Goal: Information Seeking & Learning: Learn about a topic

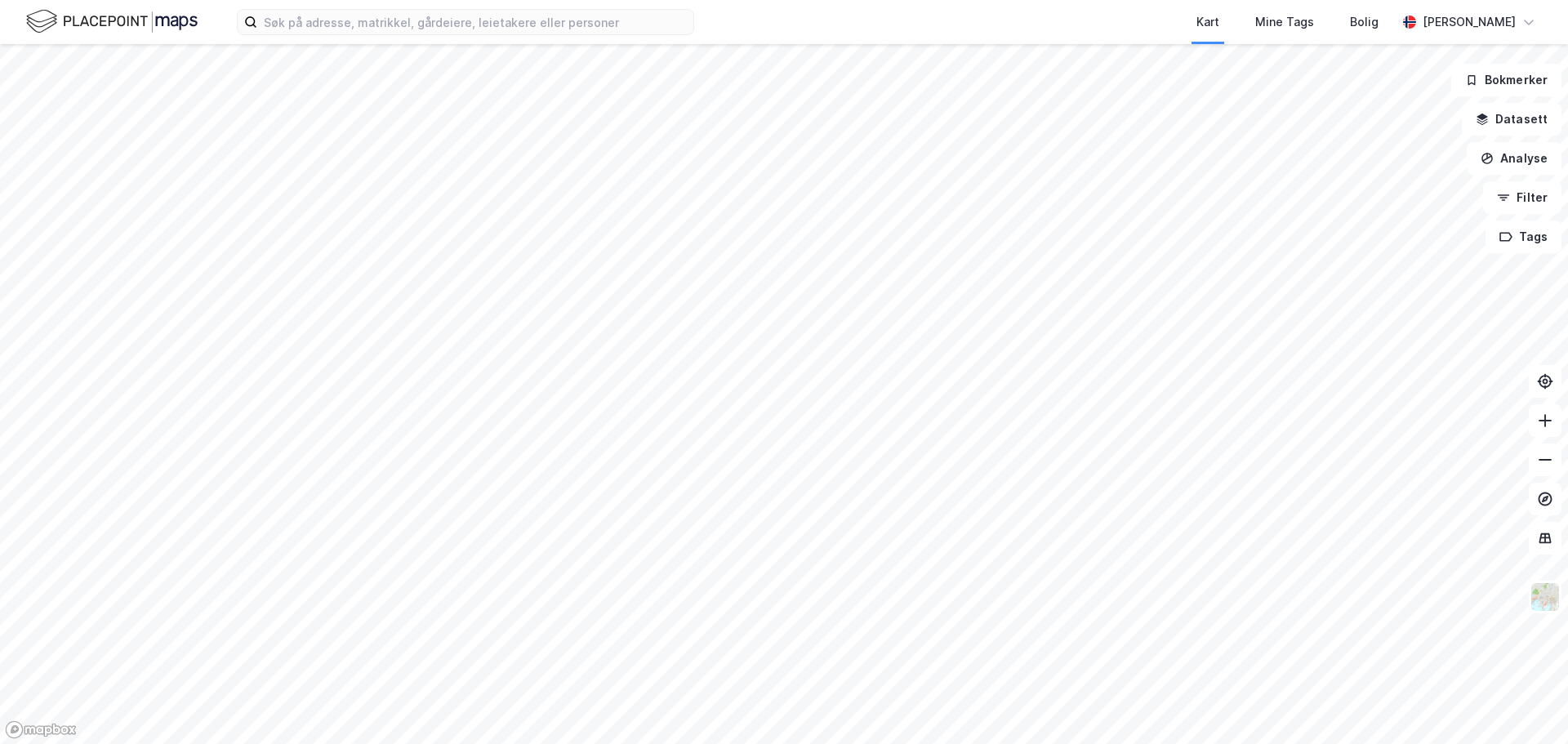
click at [903, 347] on div at bounding box center [784, 372] width 1568 height 744
click at [1540, 465] on icon at bounding box center [1545, 460] width 17 height 17
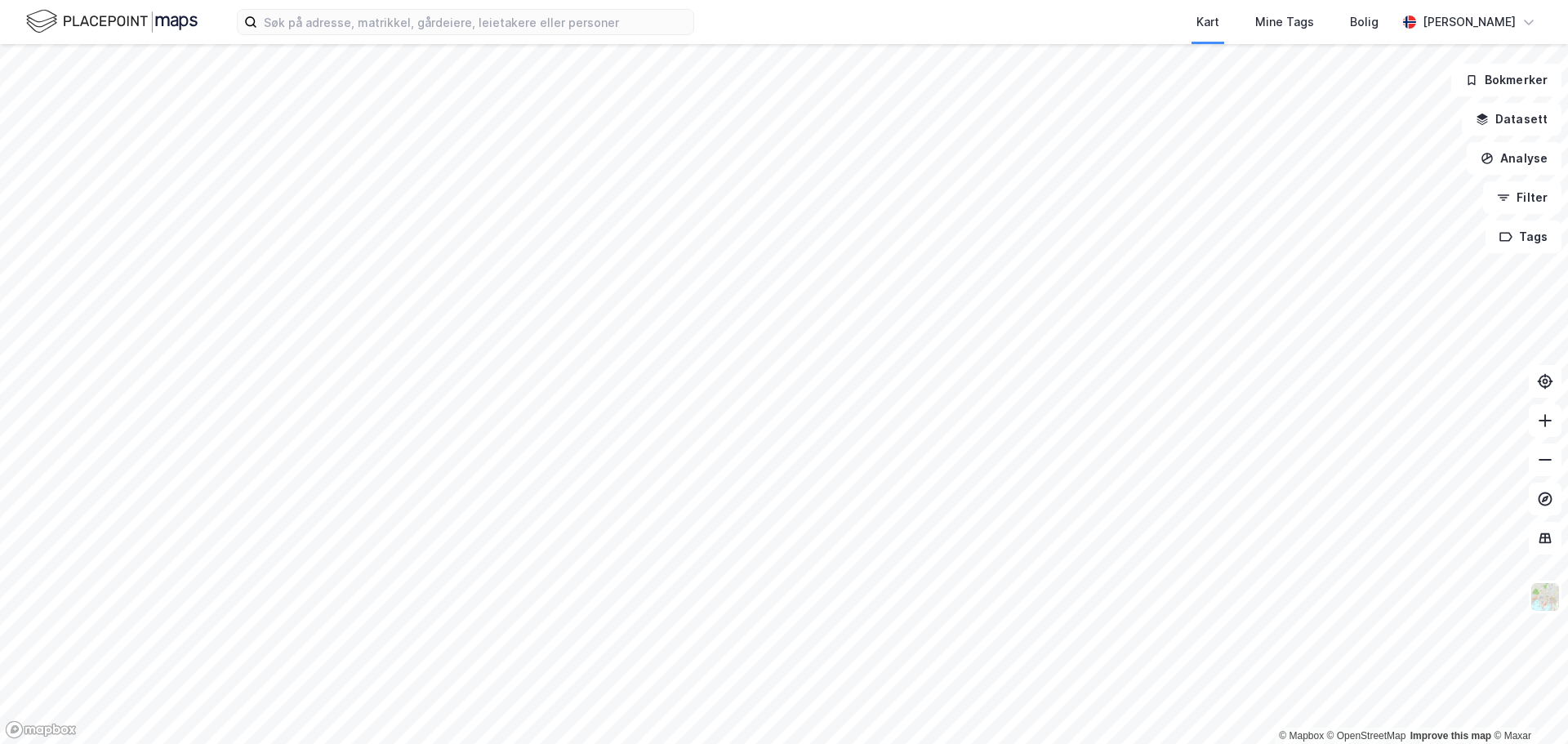
click at [966, 743] on html "Kart Mine Tags Bolig [PERSON_NAME] © Mapbox © OpenStreetMap Improve this map © …" at bounding box center [784, 372] width 1568 height 744
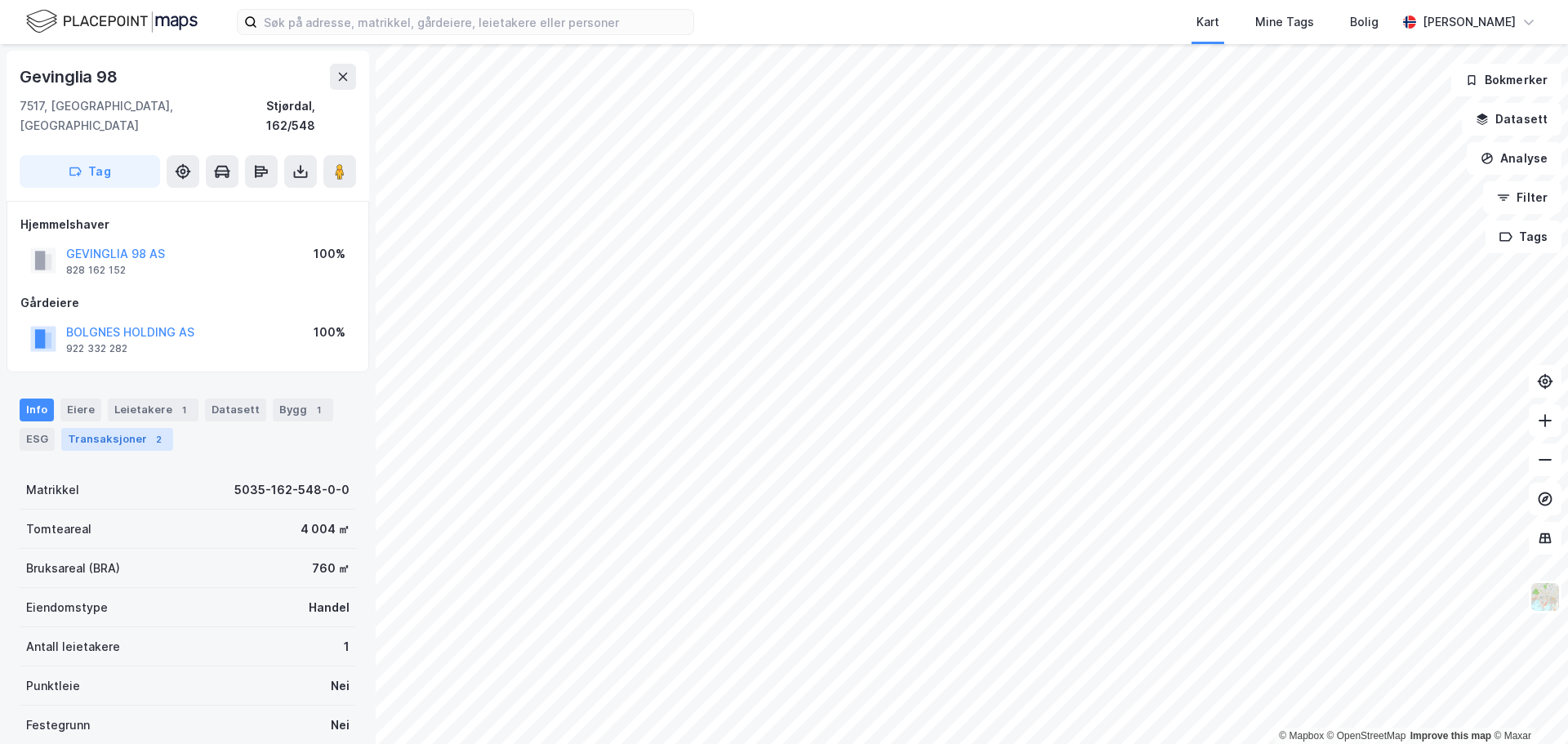
click at [142, 428] on div "Transaksjoner 2" at bounding box center [117, 438] width 112 height 22
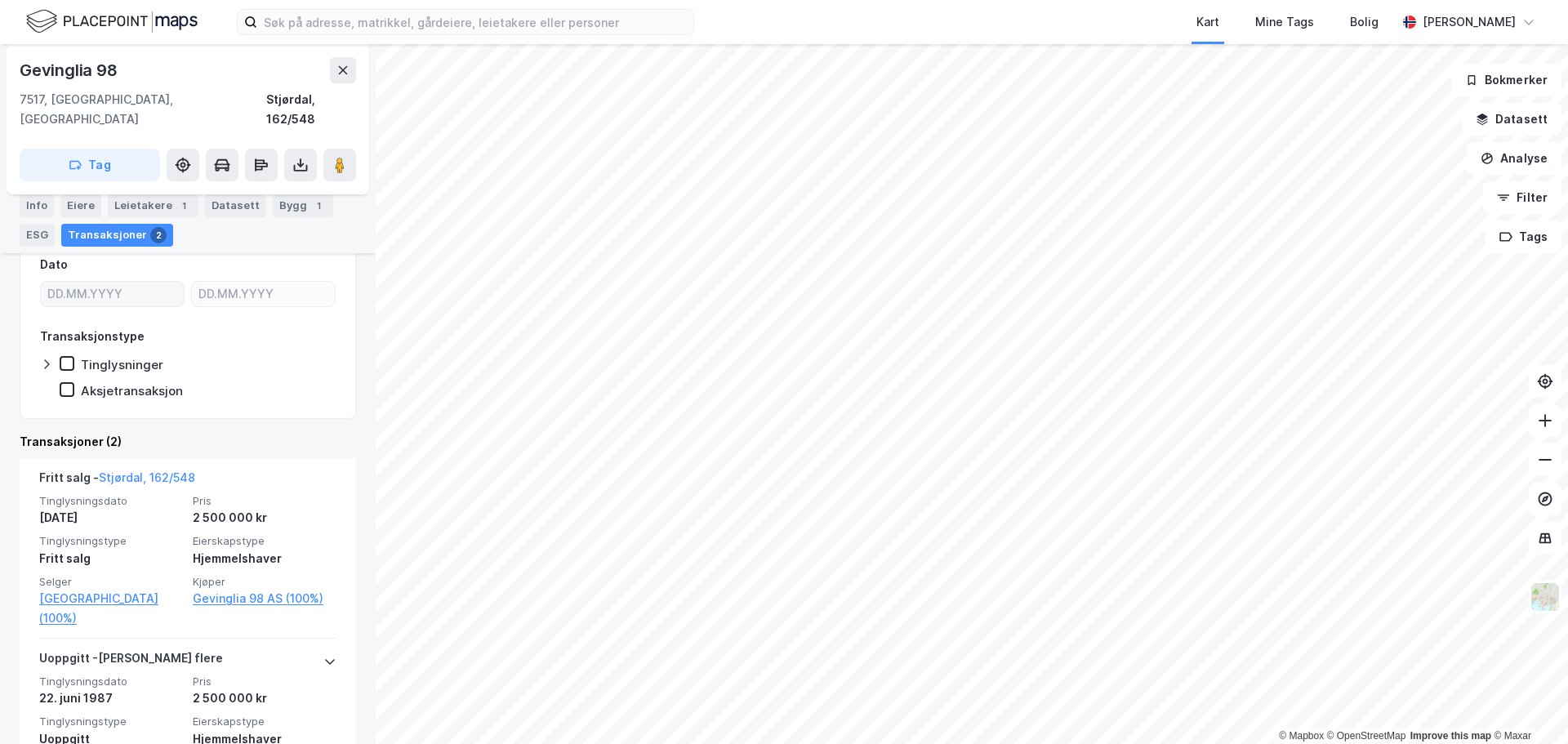
scroll to position [372, 0]
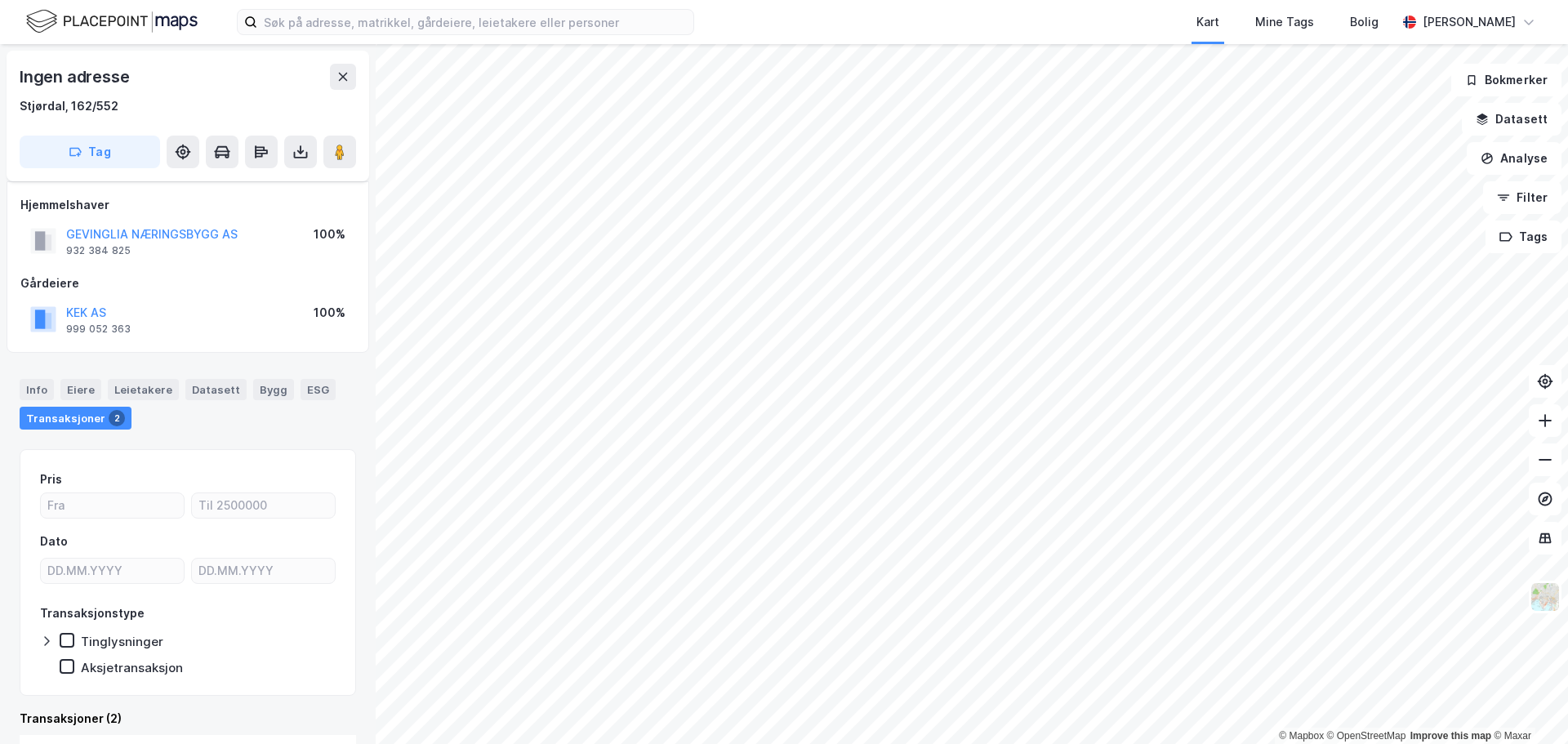
scroll to position [11, 0]
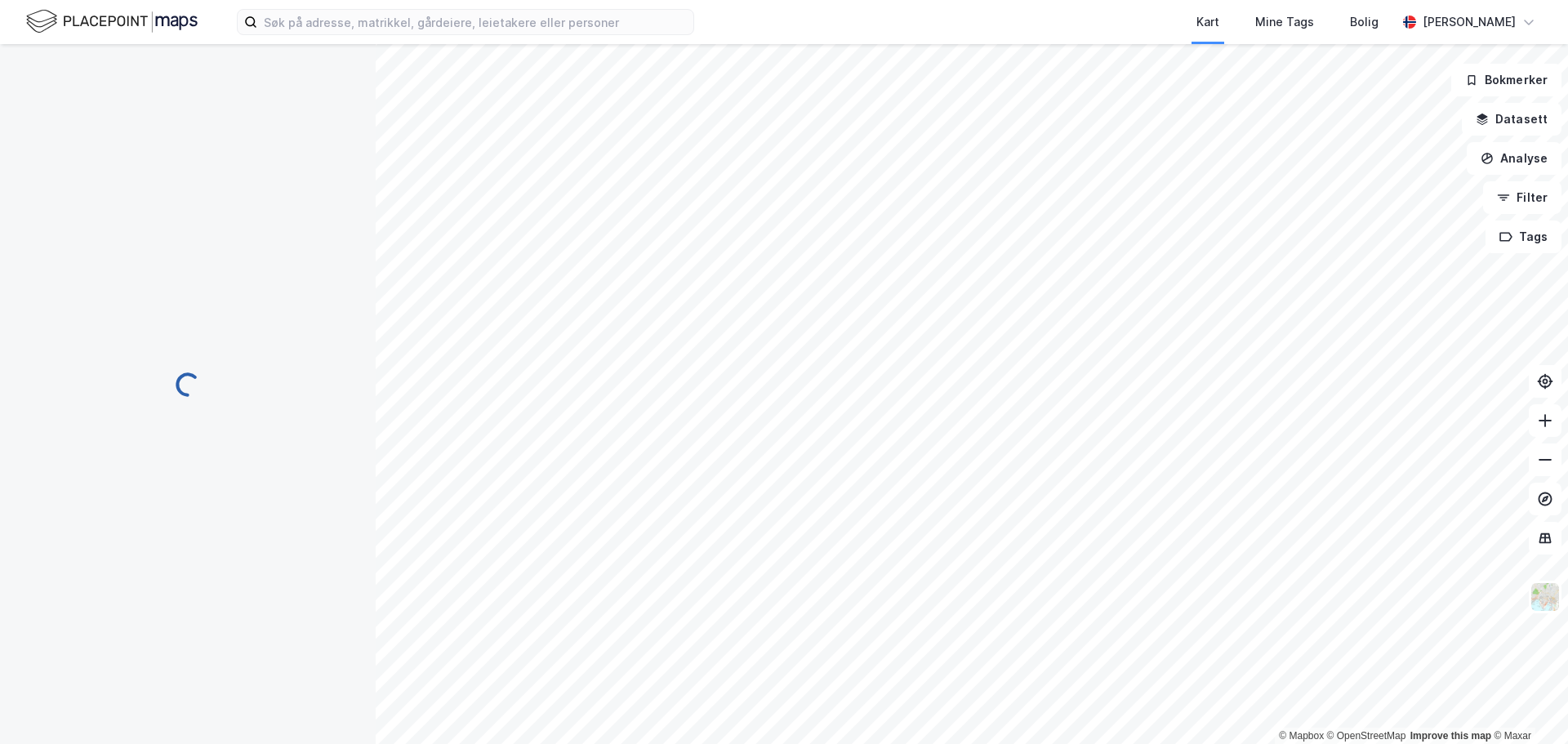
scroll to position [11, 0]
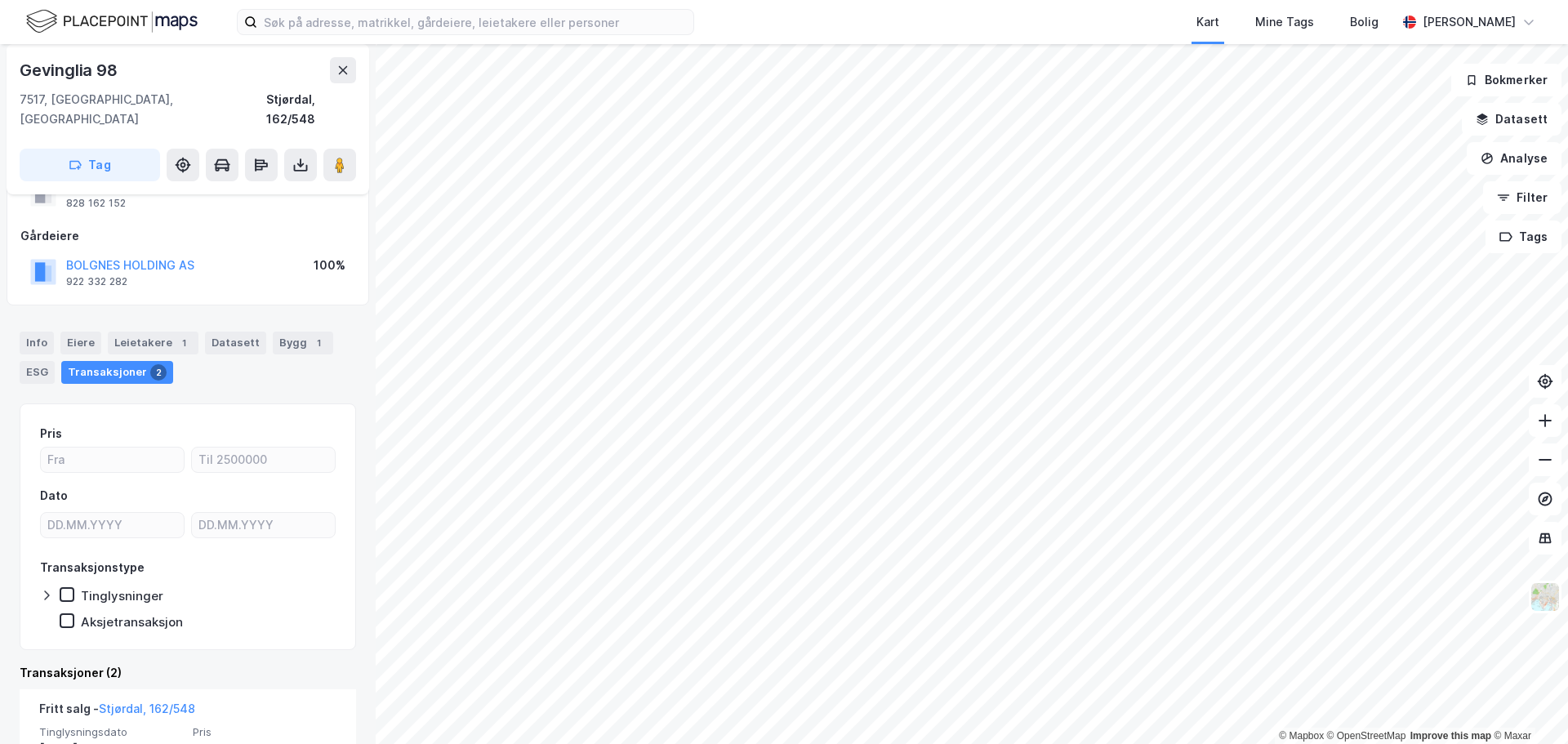
scroll to position [65, 0]
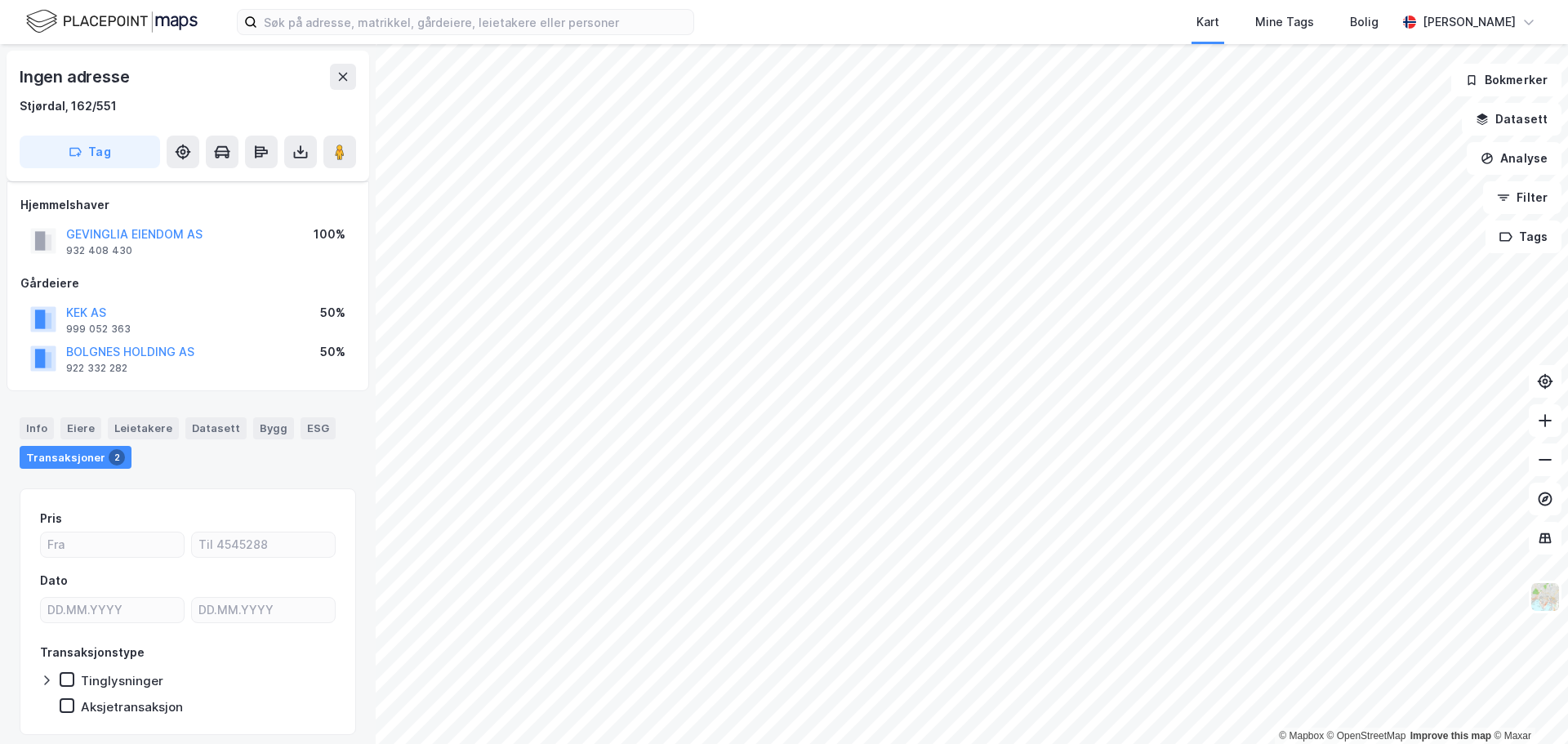
scroll to position [50, 0]
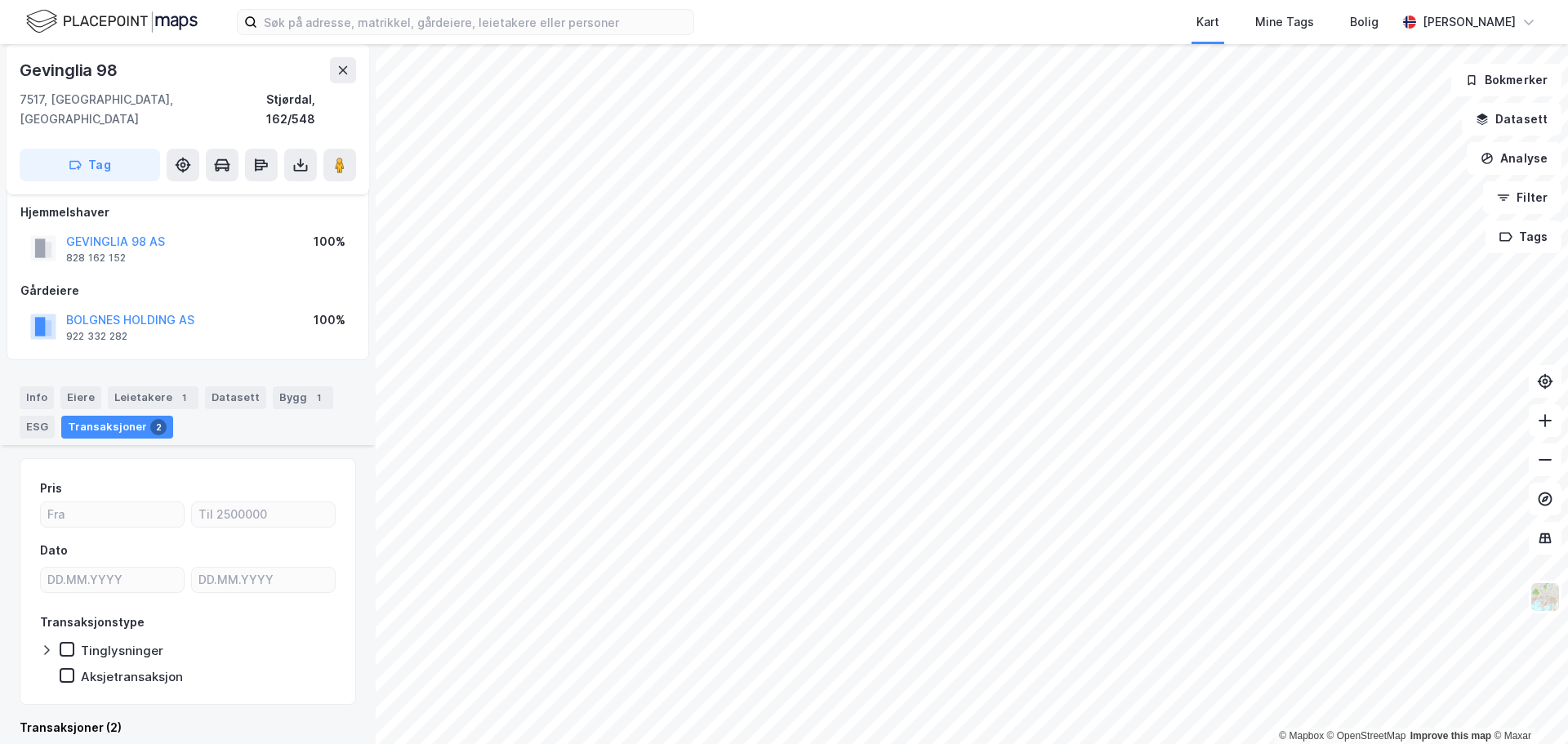
scroll to position [372, 0]
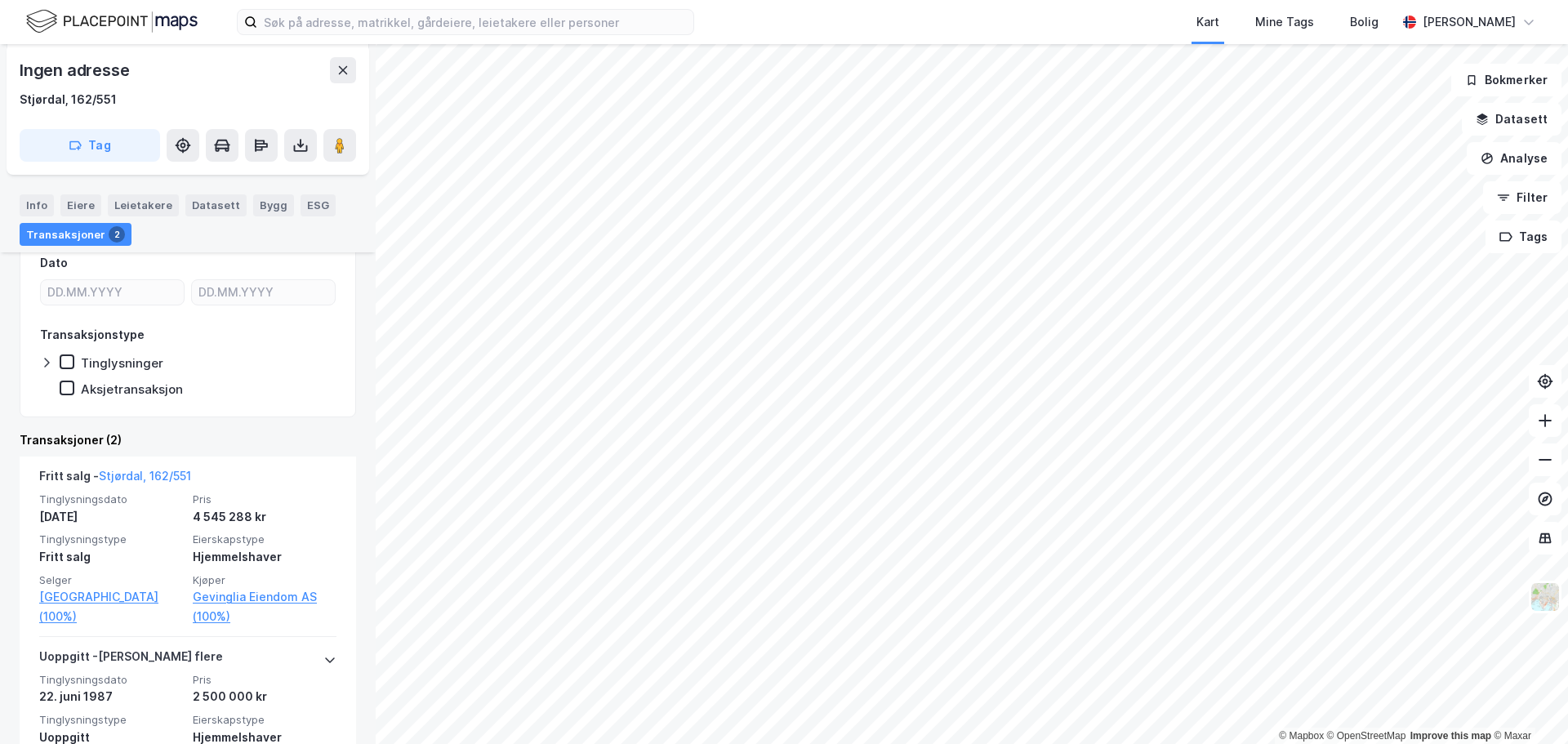
scroll to position [410, 0]
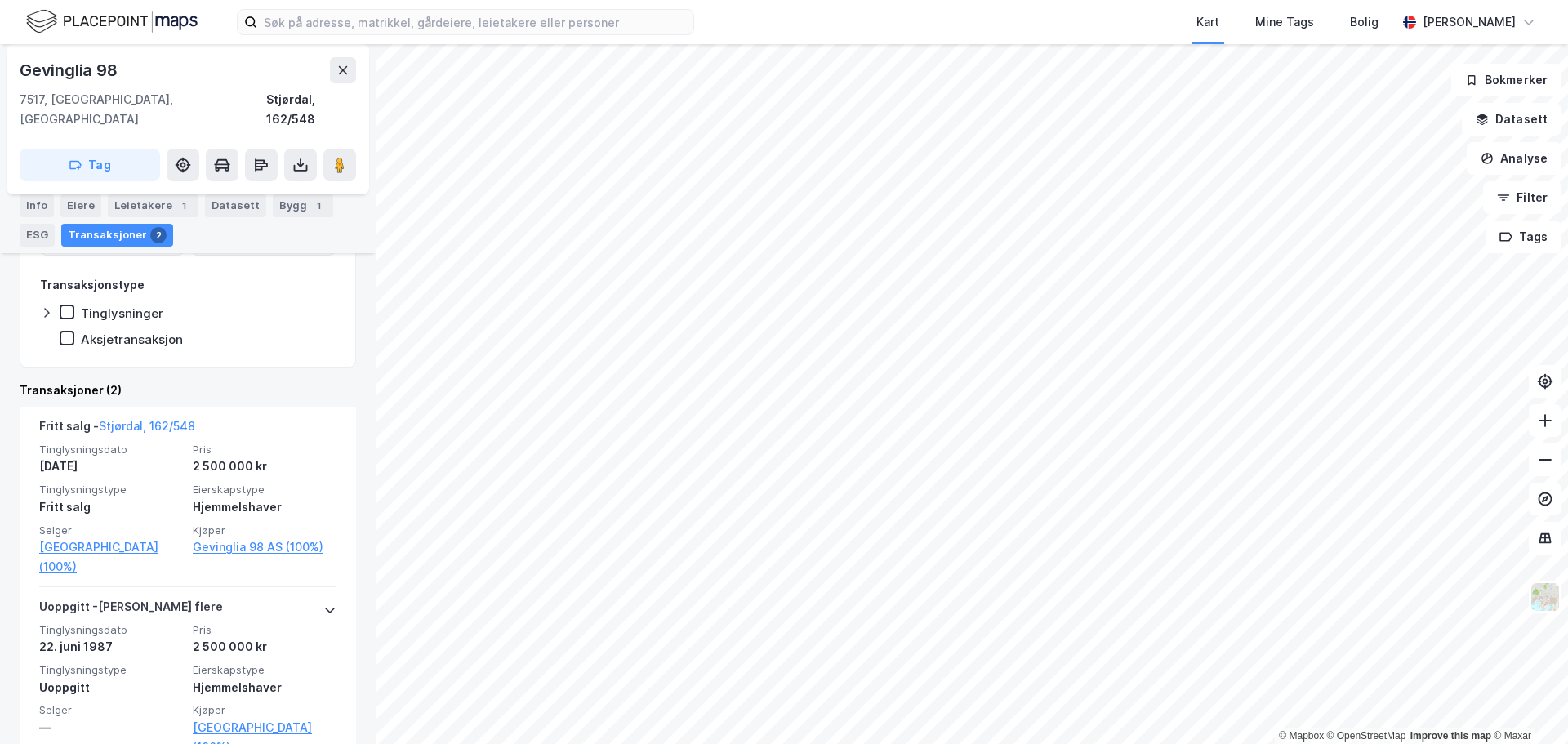
scroll to position [351, 0]
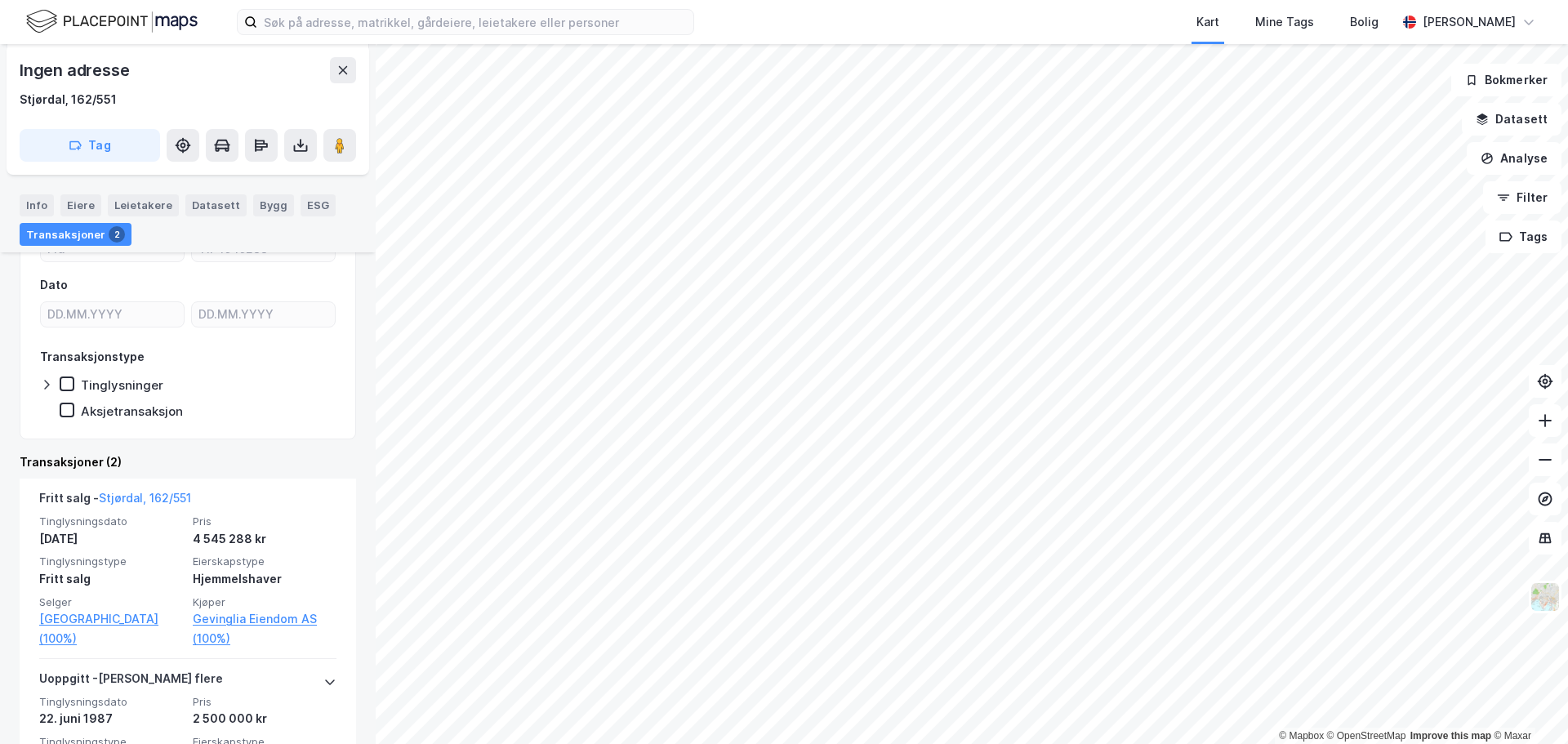
scroll to position [410, 0]
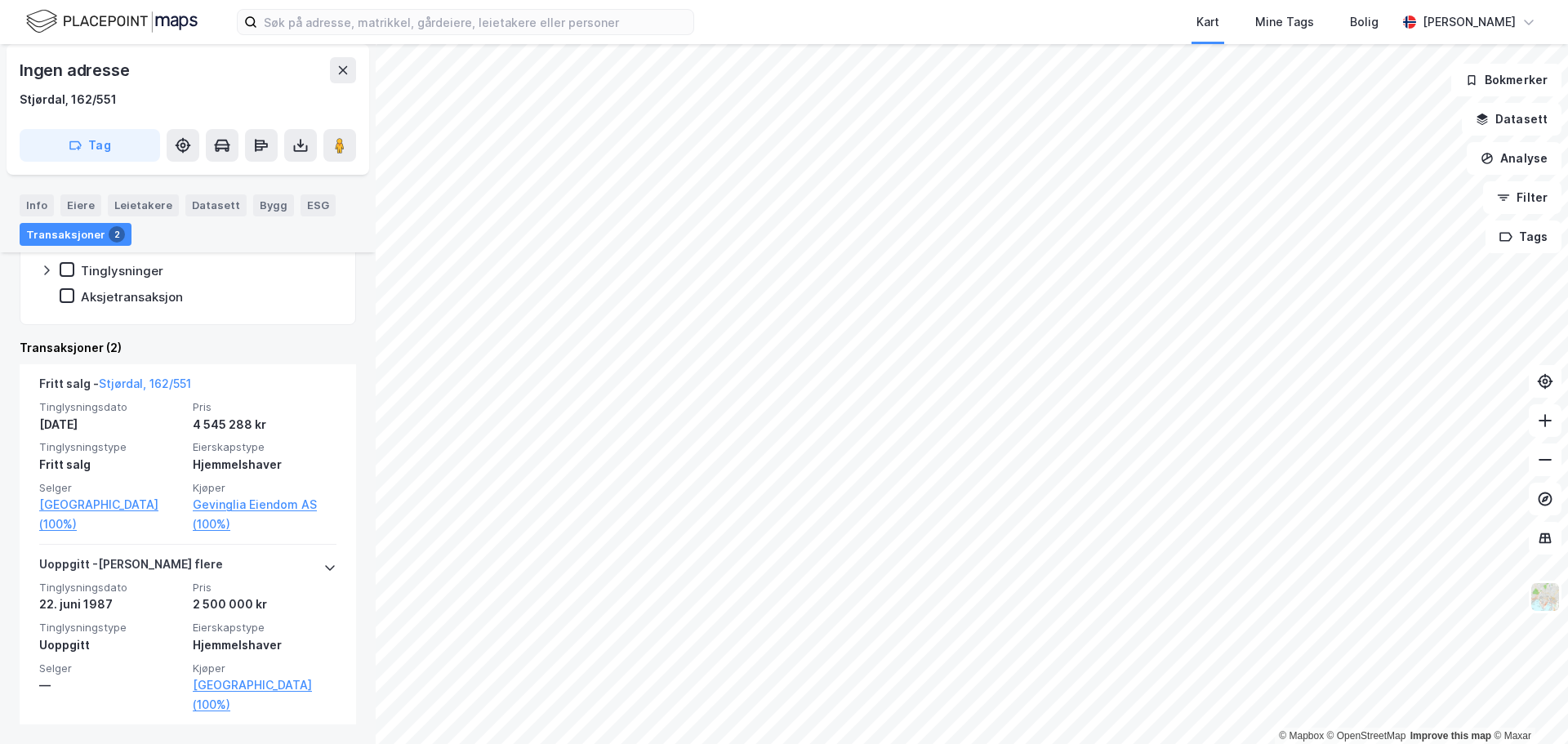
click at [982, 743] on html "Kart Mine Tags Bolig [PERSON_NAME] © Mapbox © OpenStreetMap Improve this map © …" at bounding box center [784, 372] width 1568 height 744
click at [1069, 743] on html "Kart Mine Tags Bolig [PERSON_NAME] © Mapbox © OpenStreetMap Improve this map © …" at bounding box center [784, 372] width 1568 height 744
click at [929, 0] on html "Kart Mine Tags Bolig [PERSON_NAME] © Mapbox © OpenStreetMap Improve this map © …" at bounding box center [784, 372] width 1568 height 744
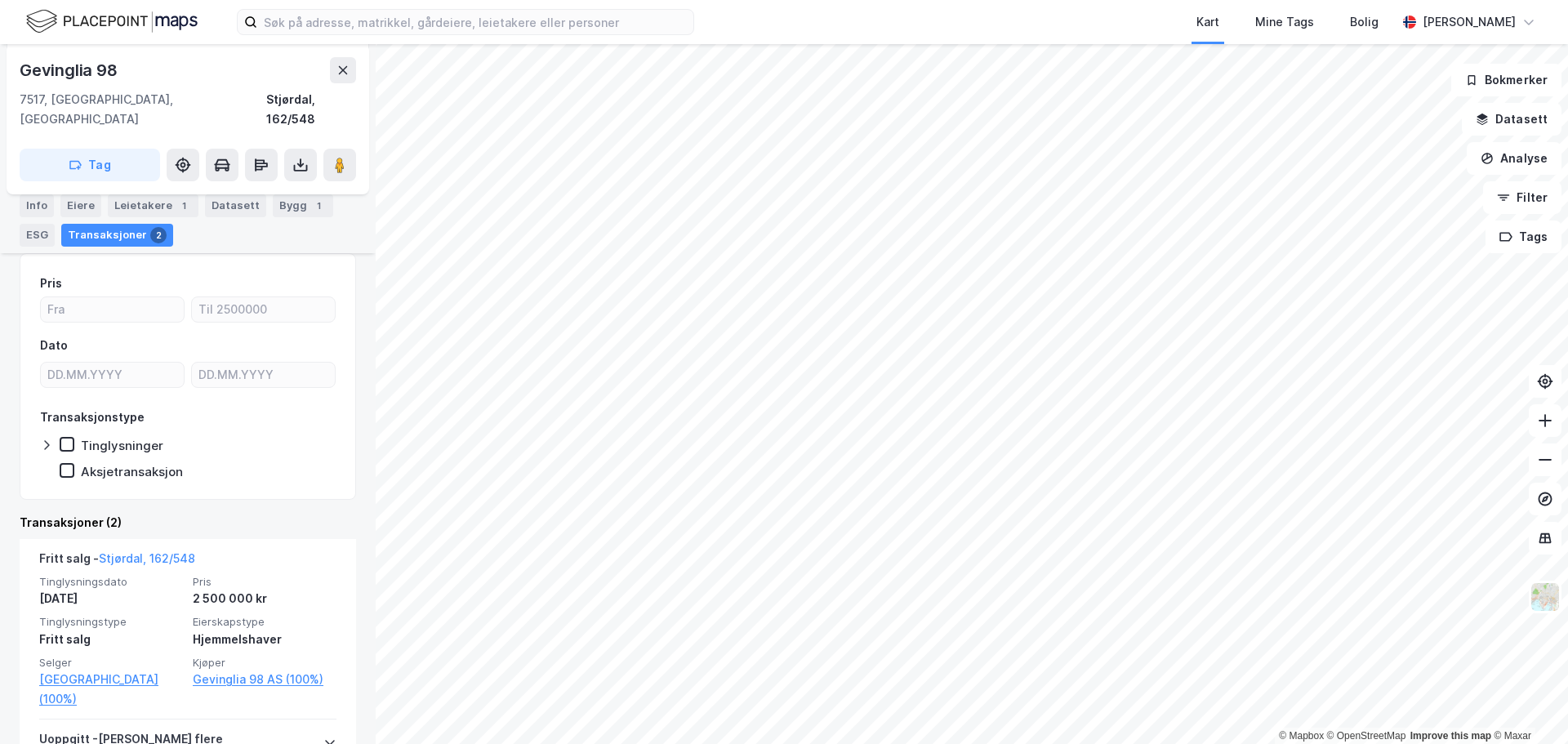
scroll to position [372, 0]
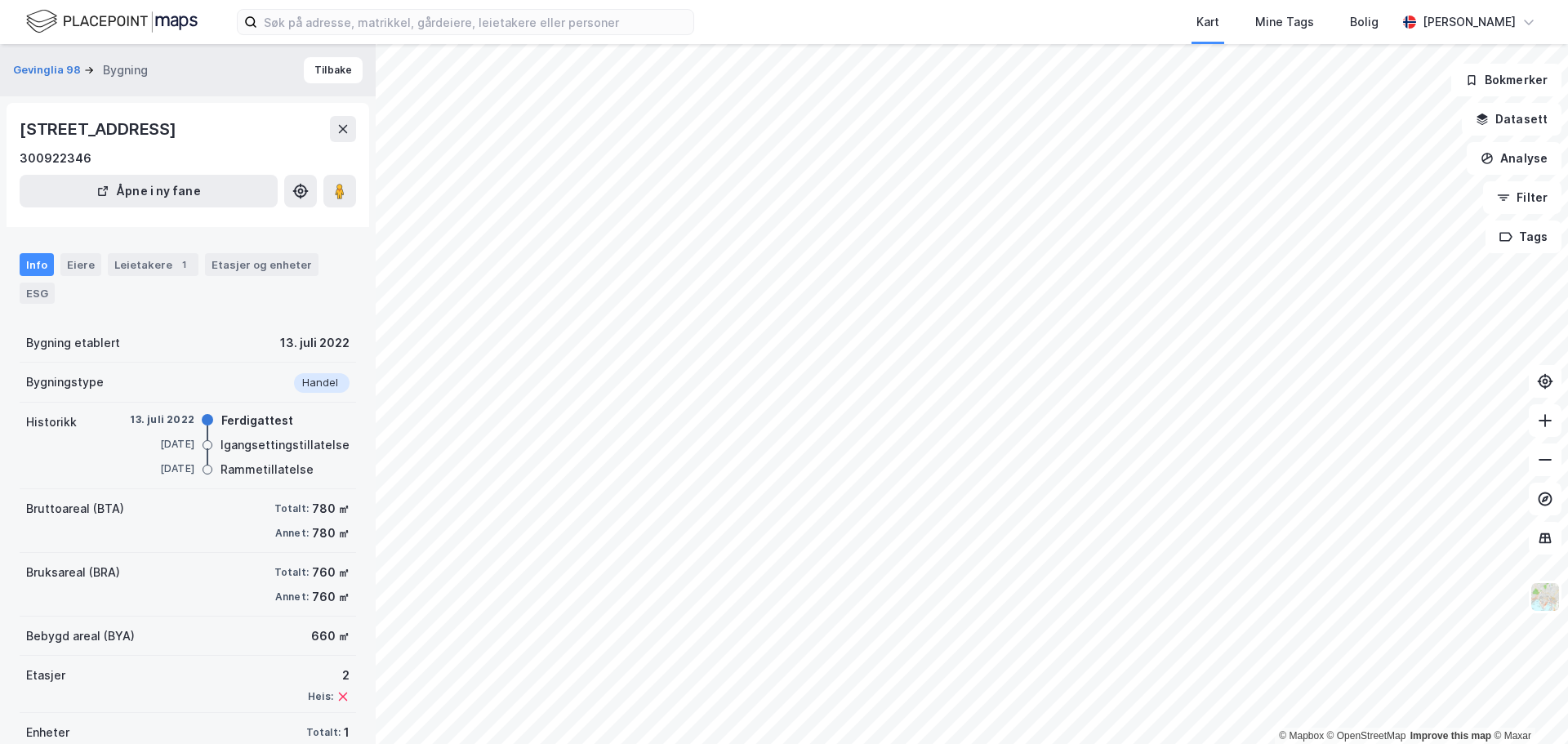
scroll to position [53, 0]
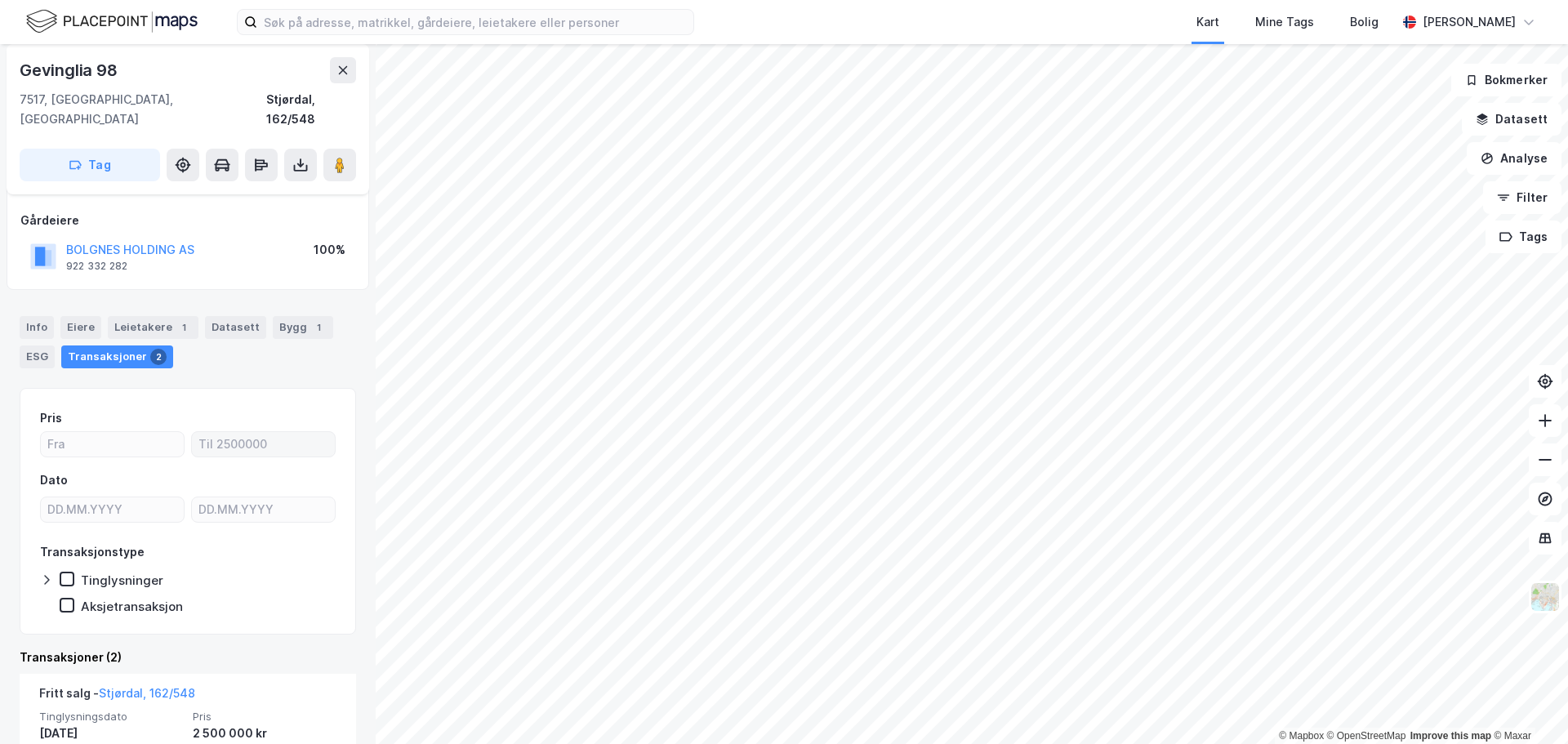
scroll to position [84, 0]
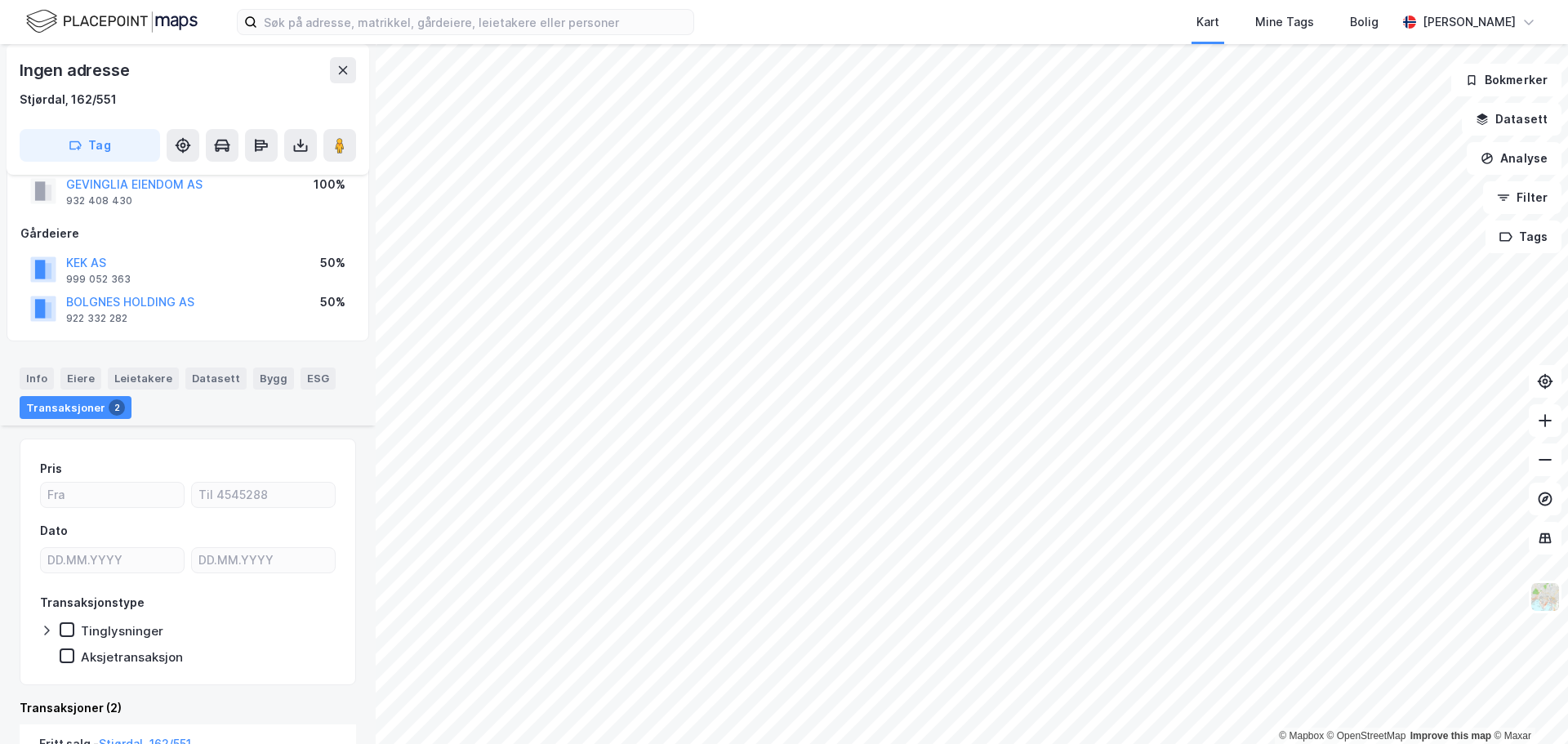
scroll to position [410, 0]
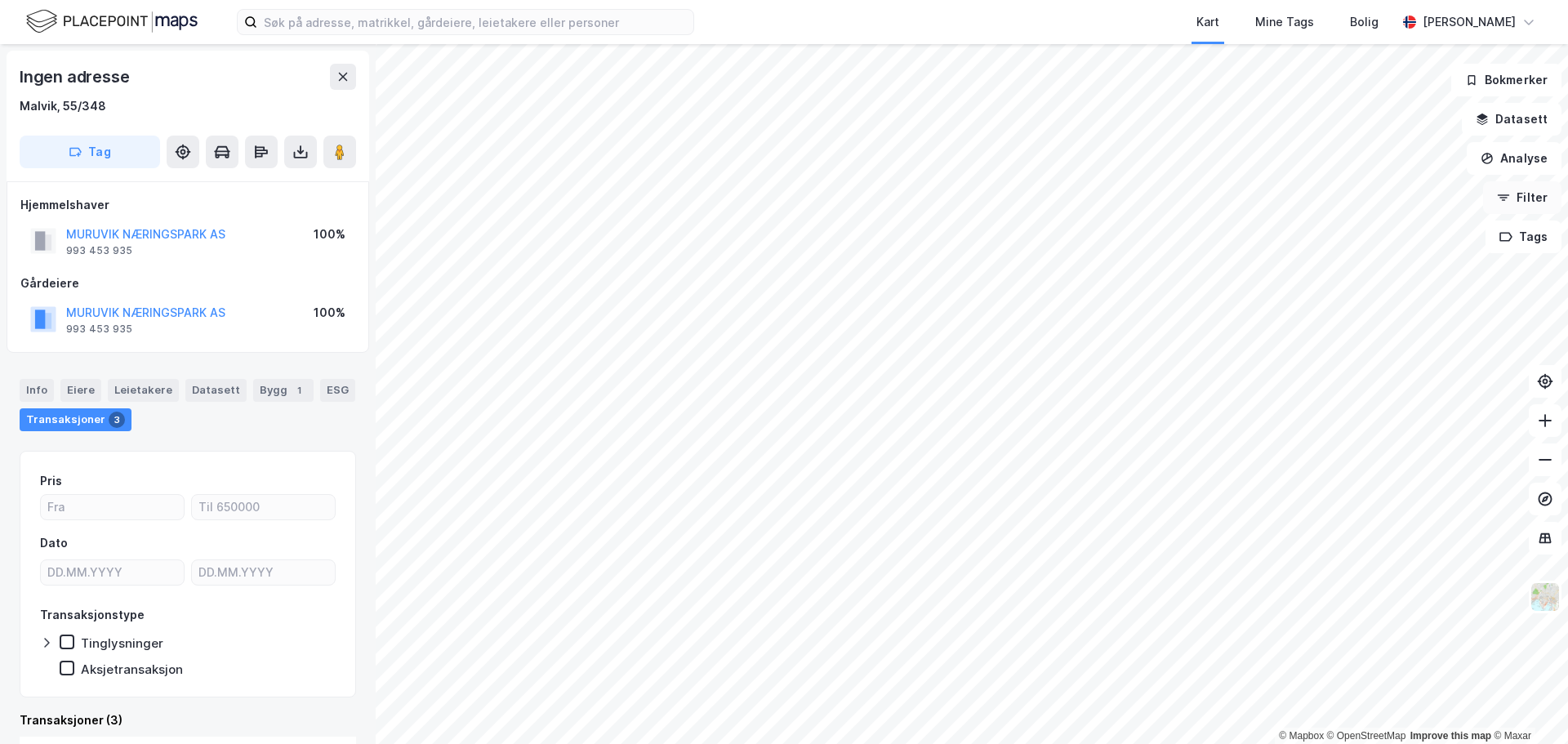
scroll to position [13, 0]
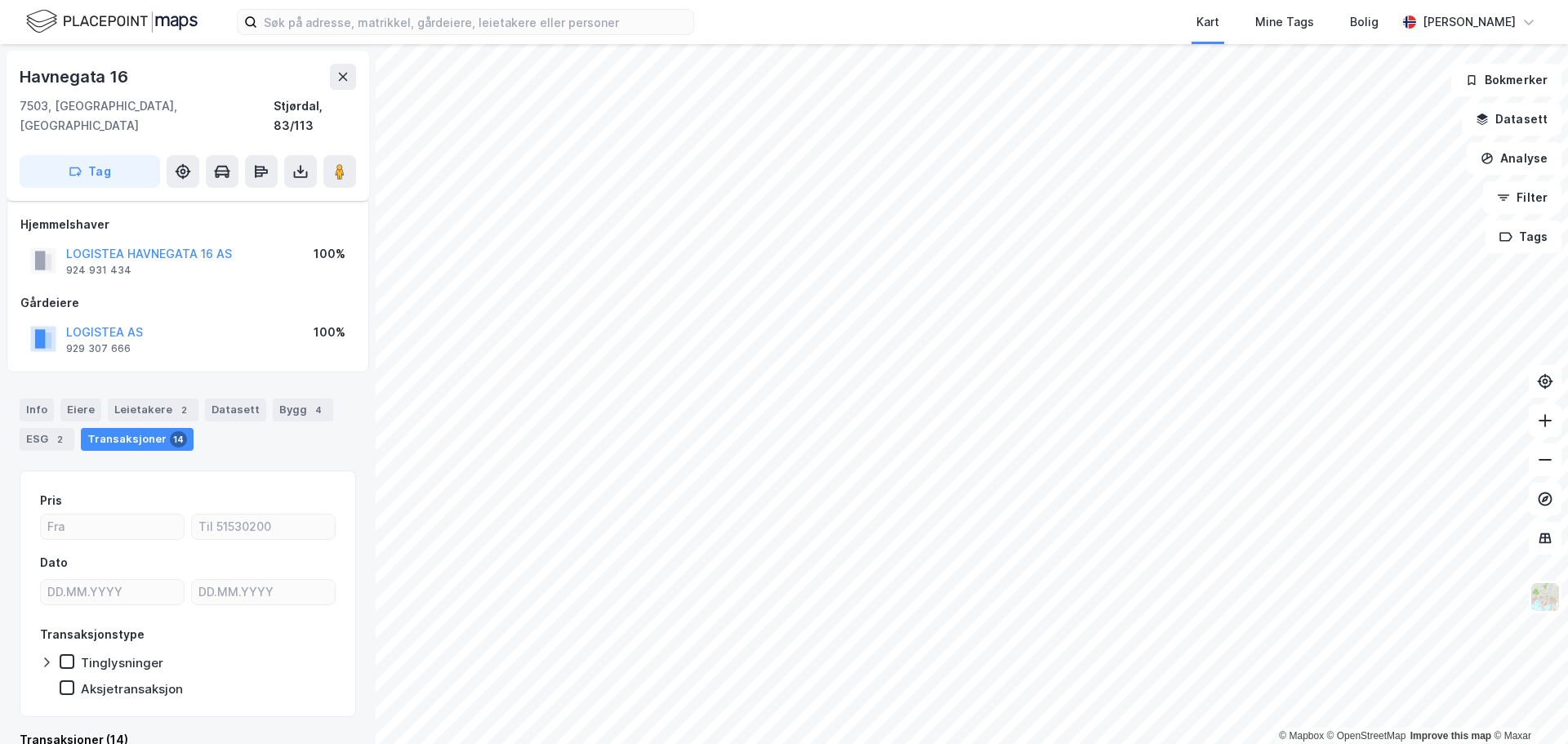
scroll to position [13, 0]
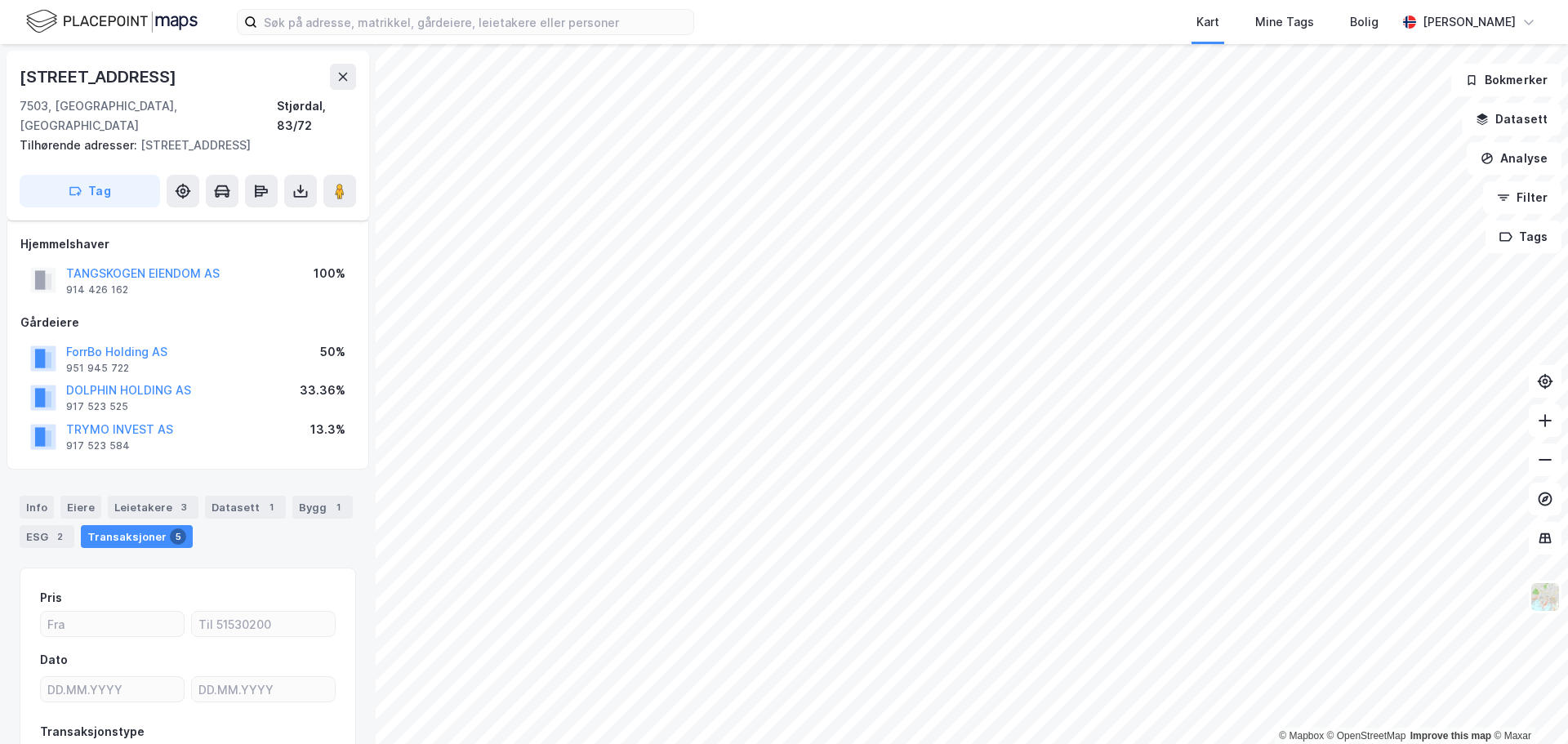
scroll to position [13, 0]
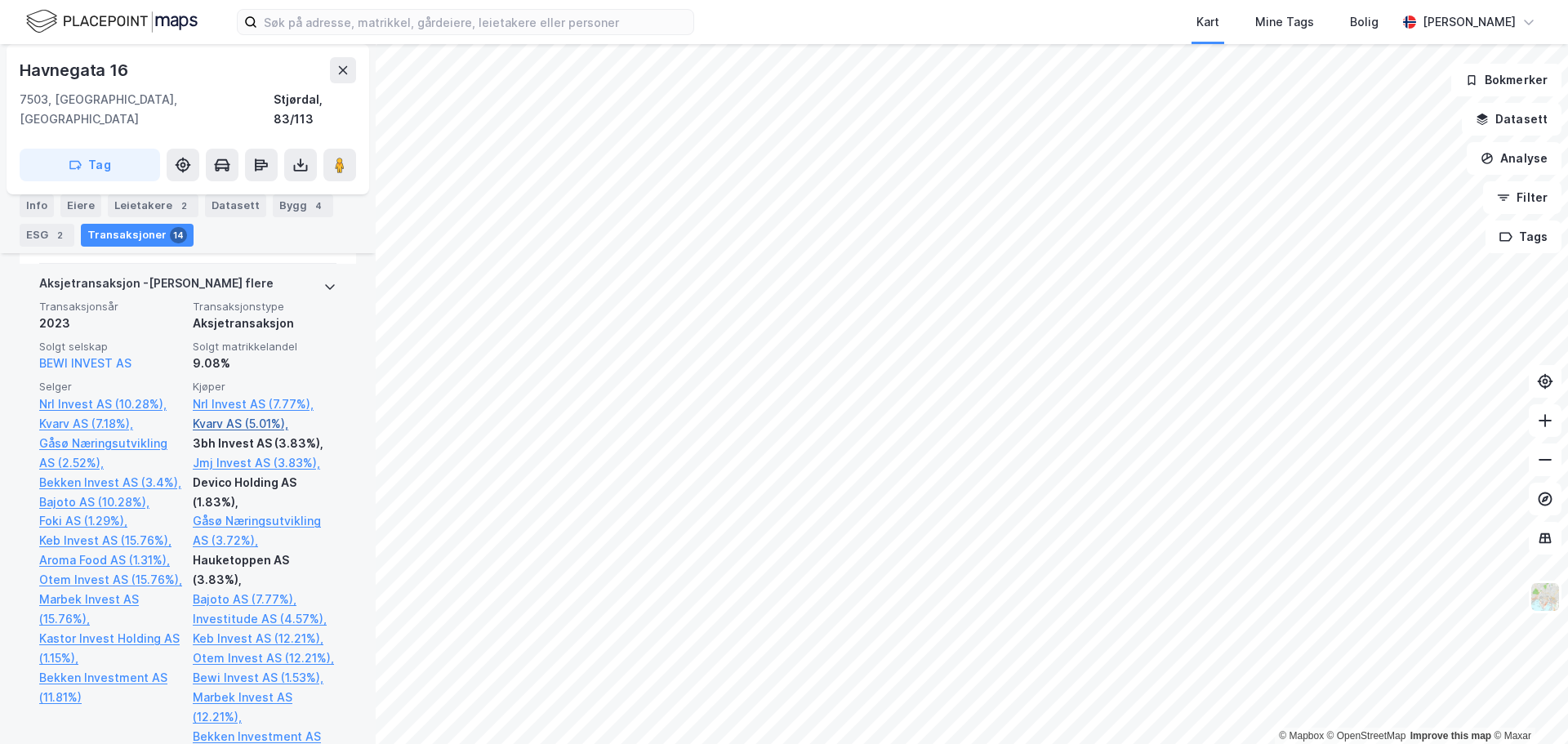
scroll to position [694, 0]
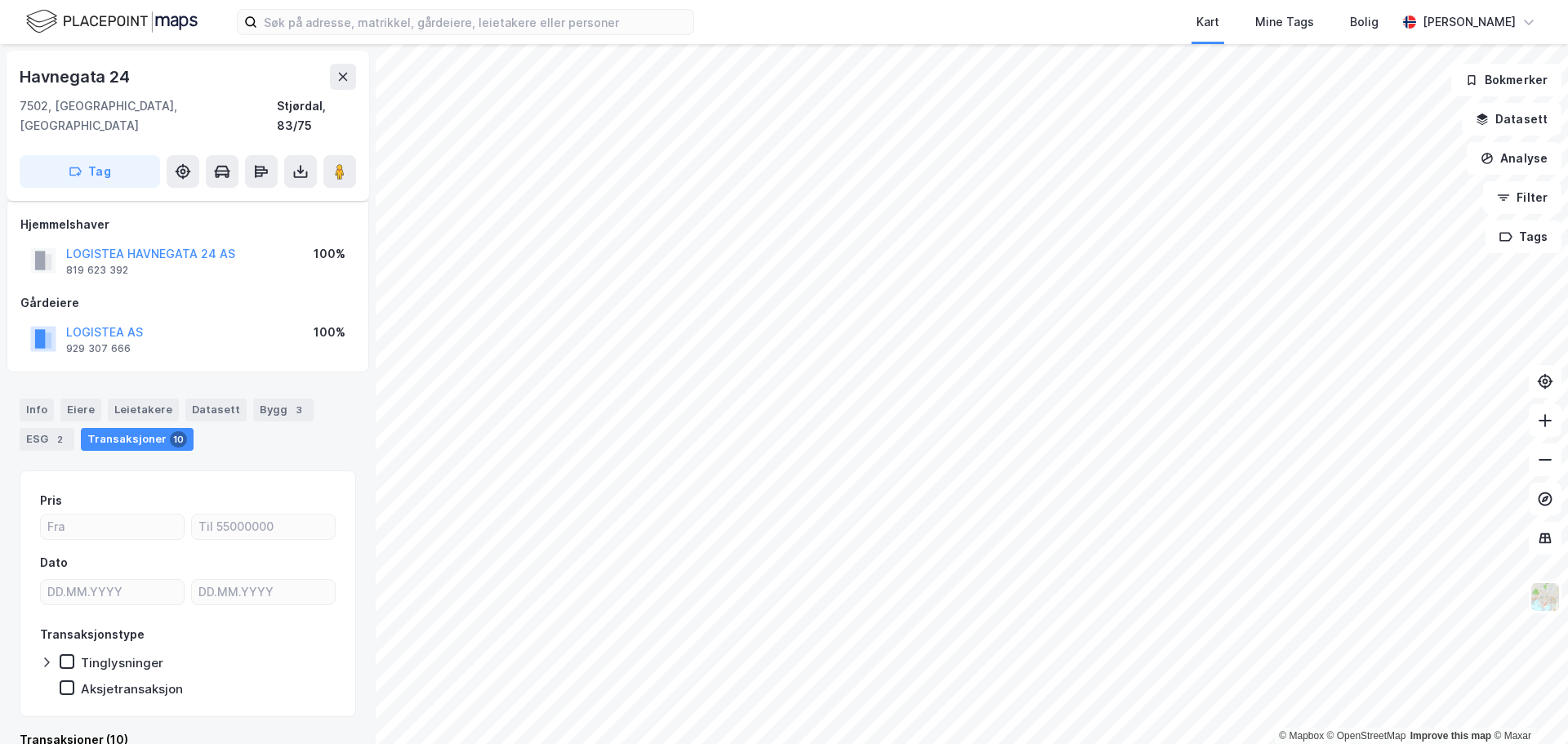
scroll to position [13, 0]
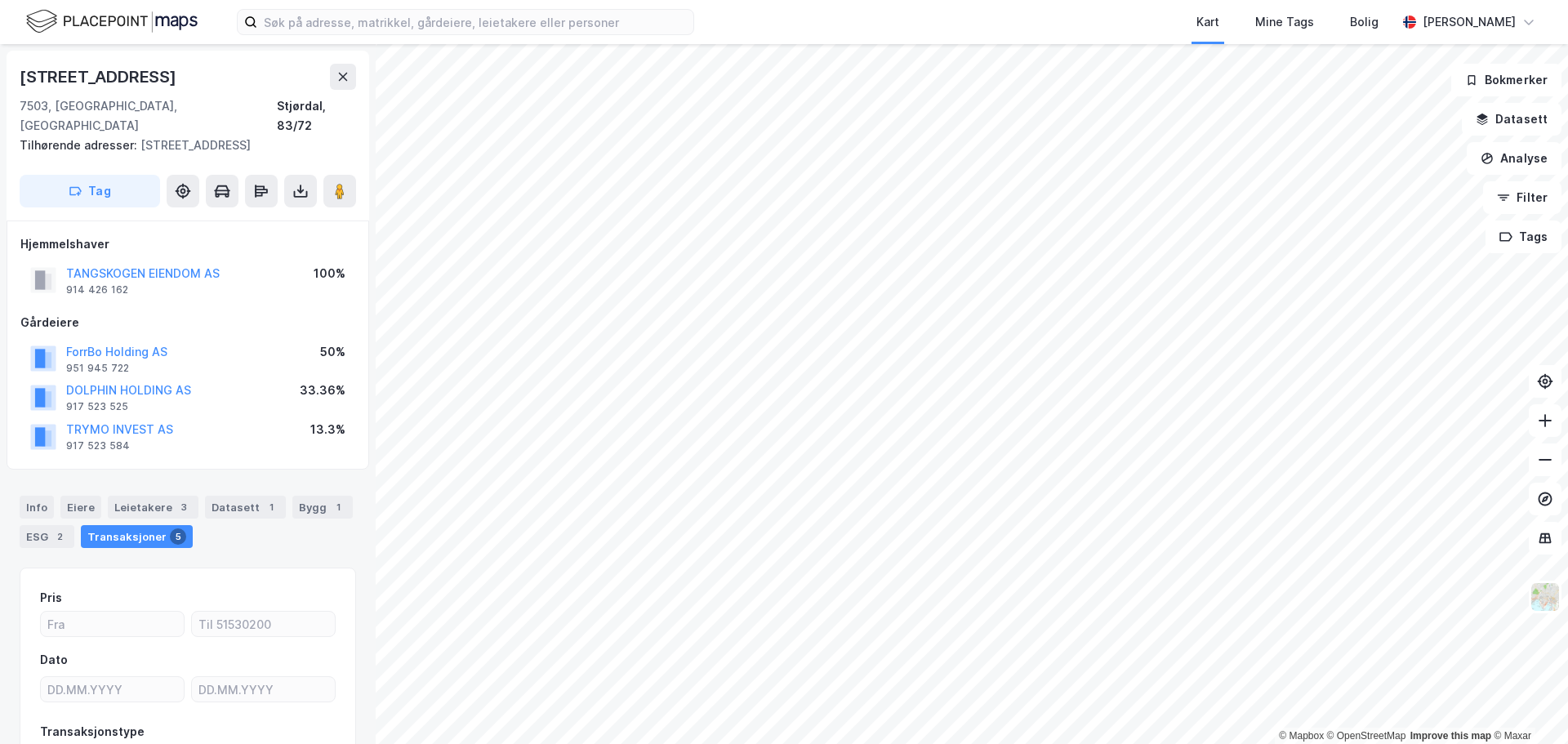
scroll to position [13, 0]
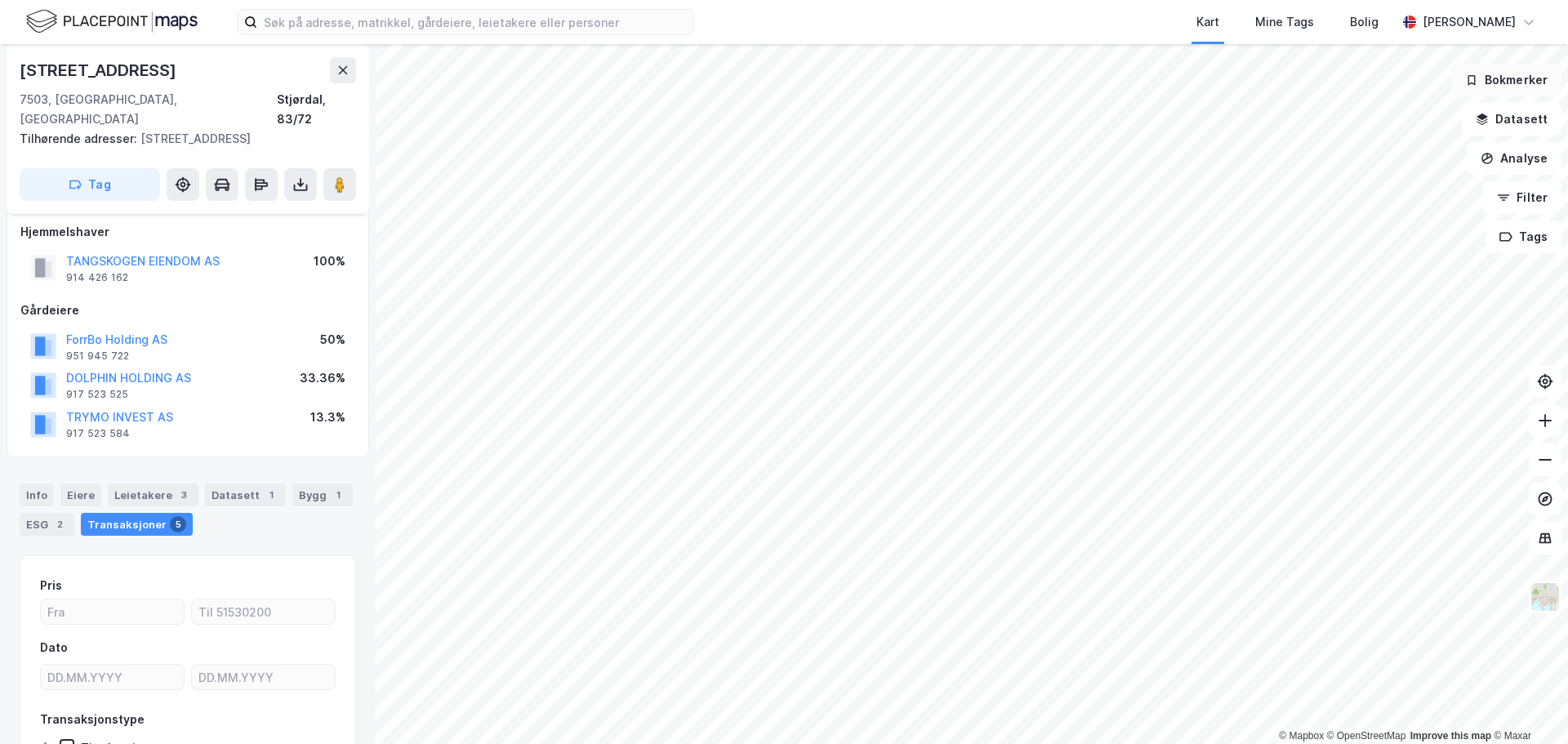
click at [1549, 88] on div "© Mapbox © OpenStreetMap Improve this map © [STREET_ADDRESS] Tilhørende adresse…" at bounding box center [784, 393] width 1568 height 700
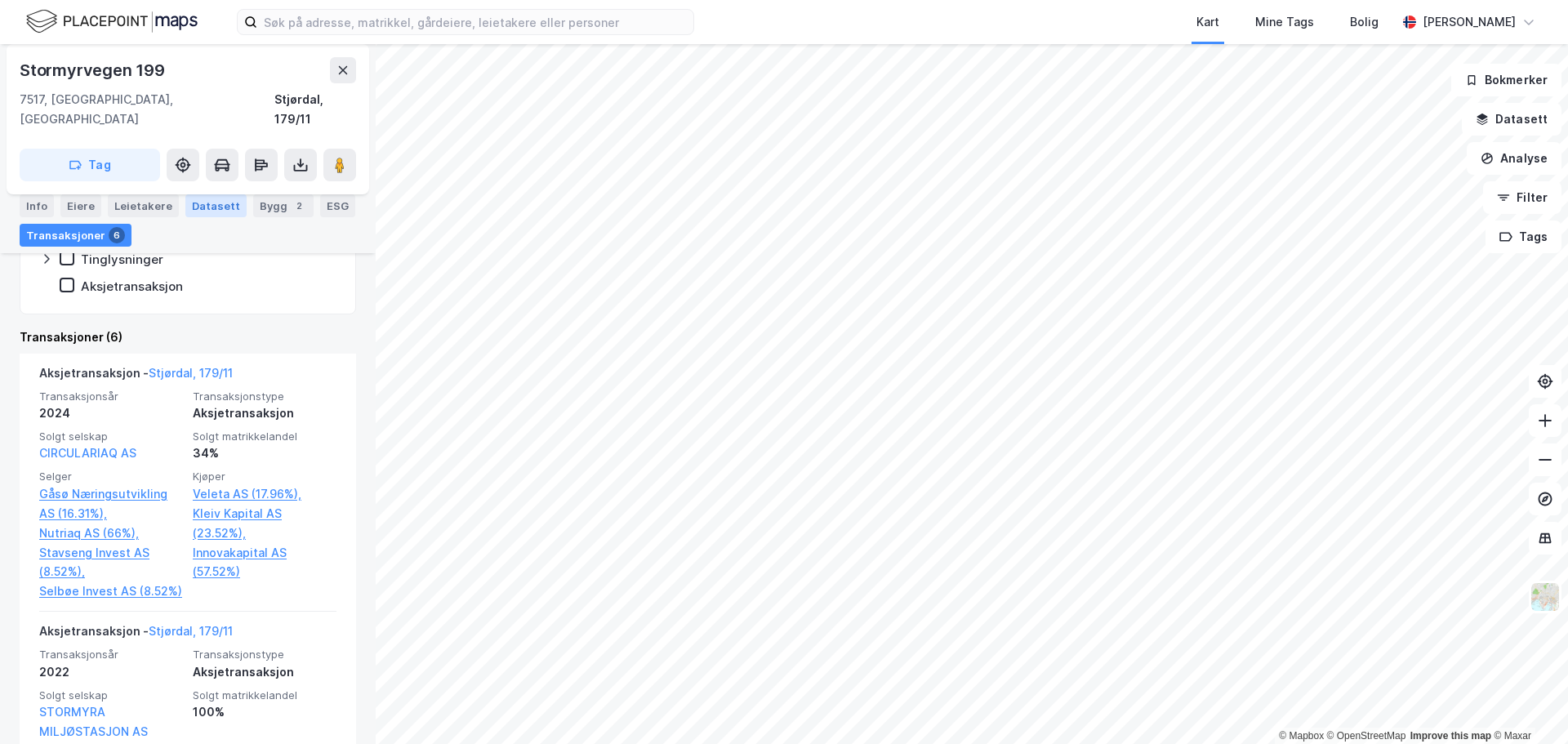
scroll to position [478, 0]
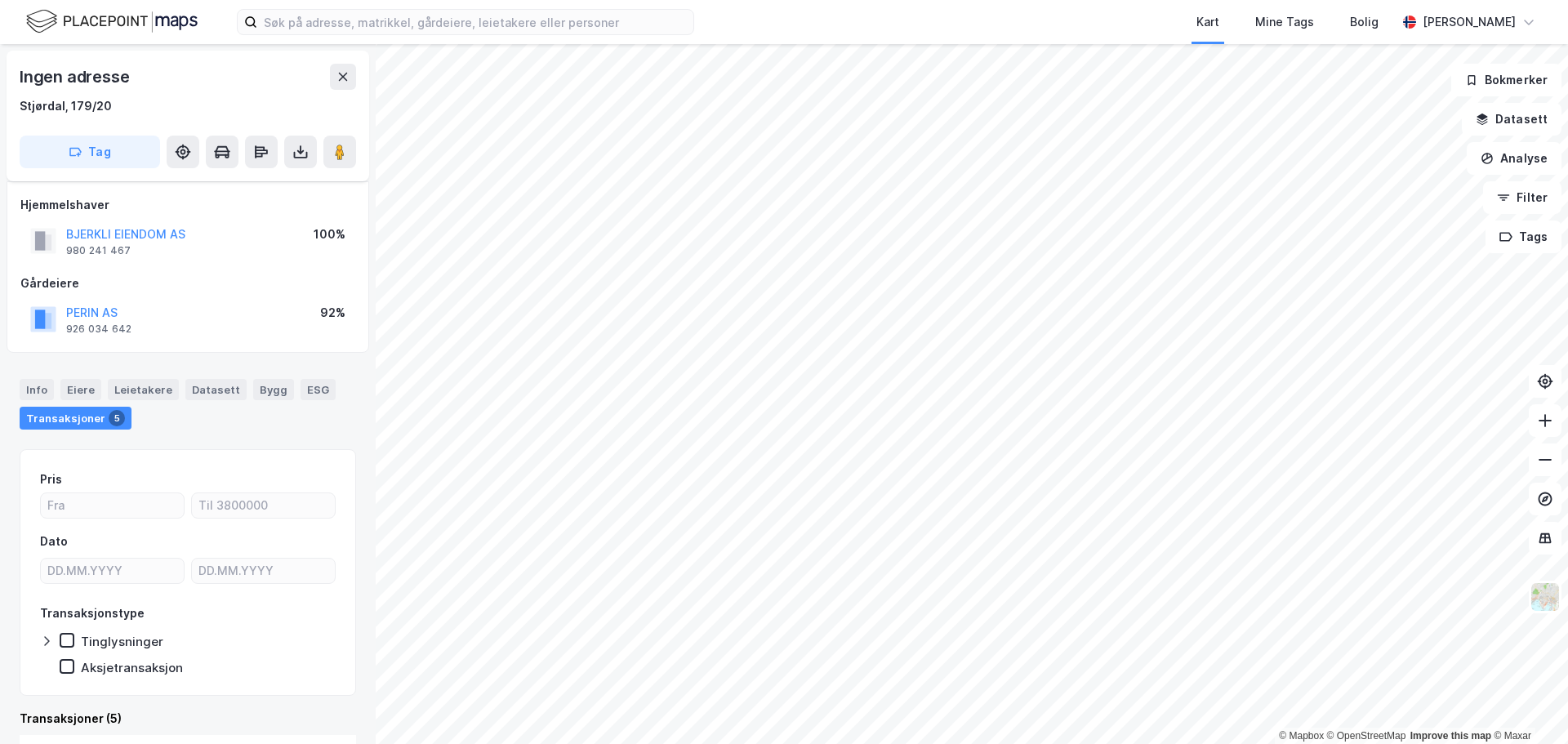
scroll to position [11, 0]
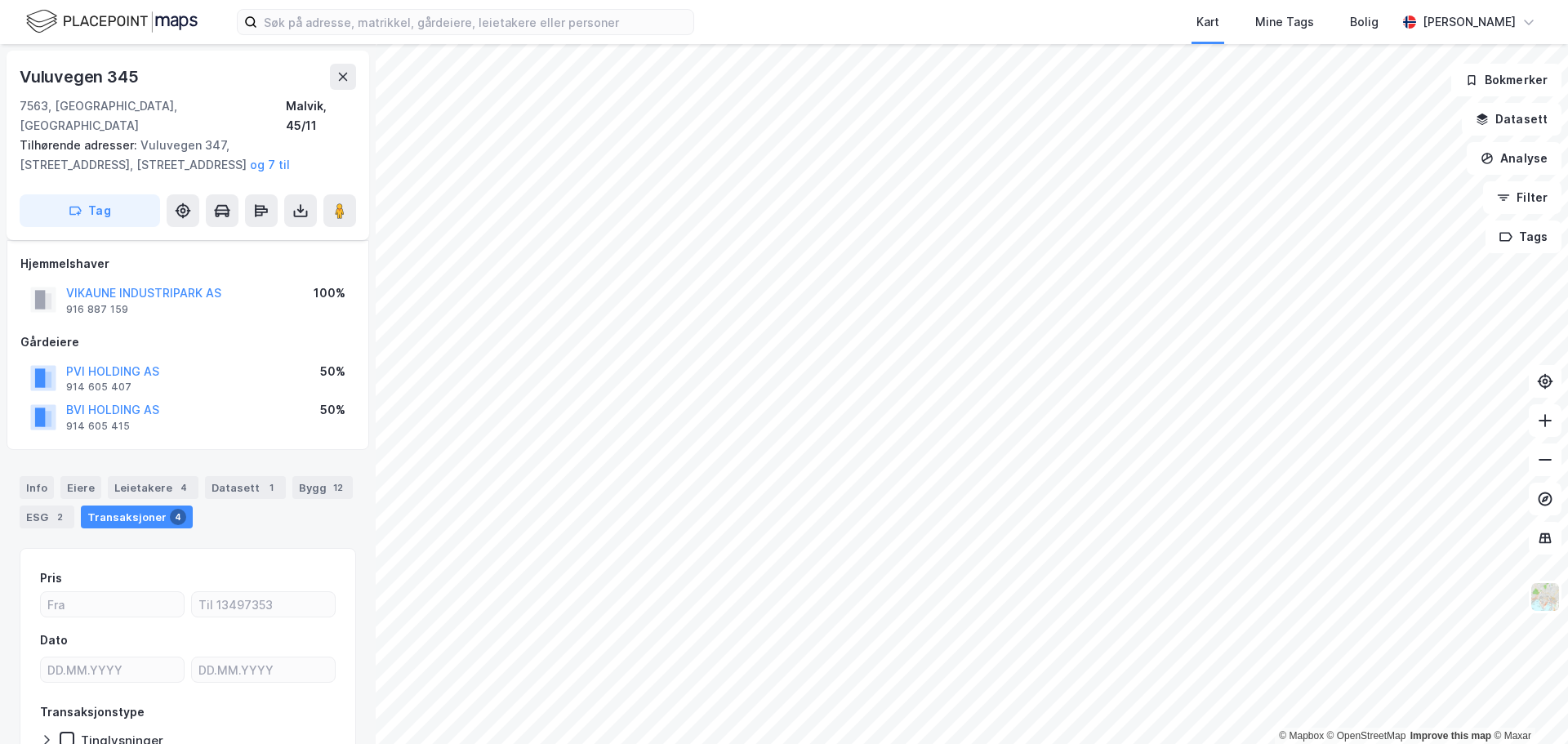
scroll to position [11, 0]
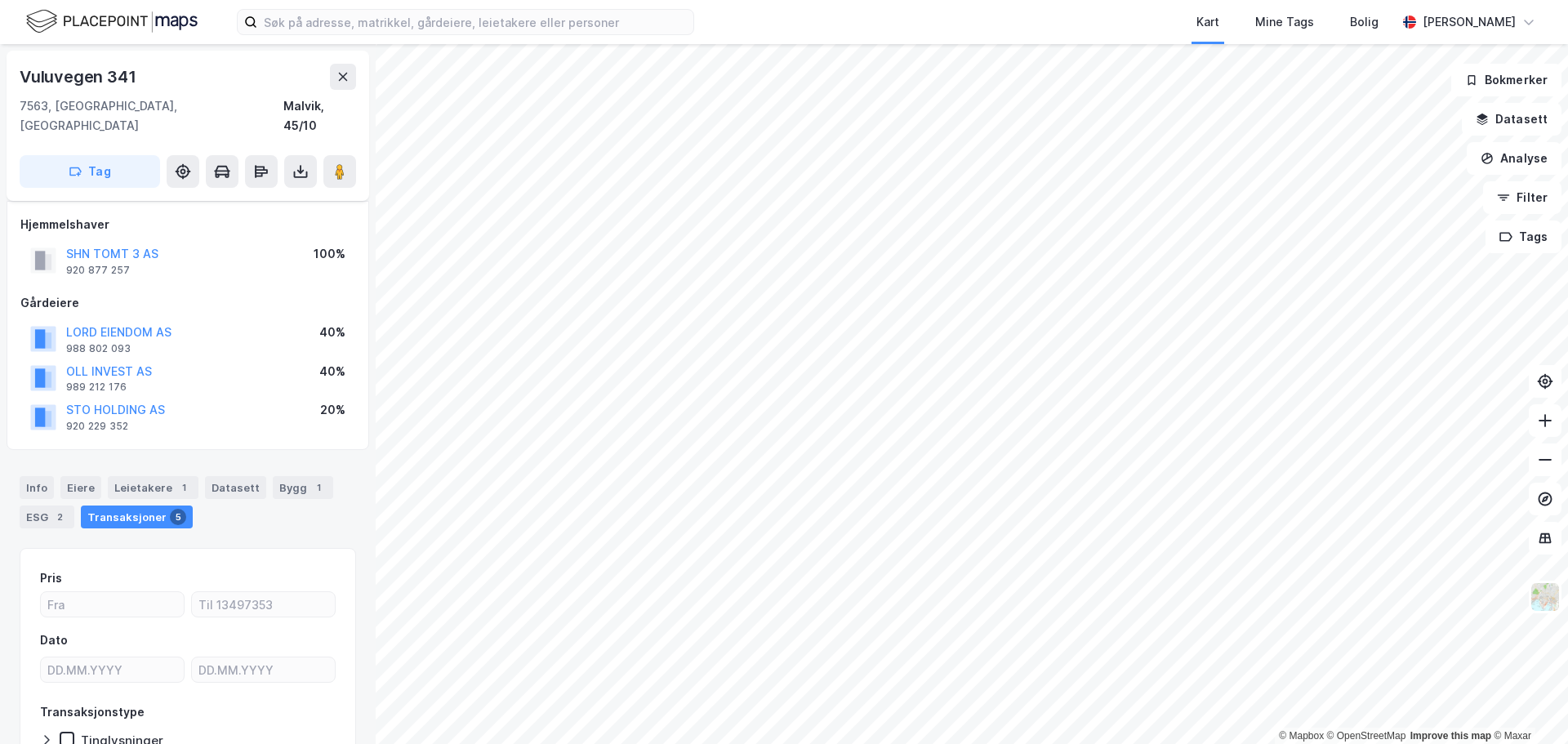
scroll to position [11, 0]
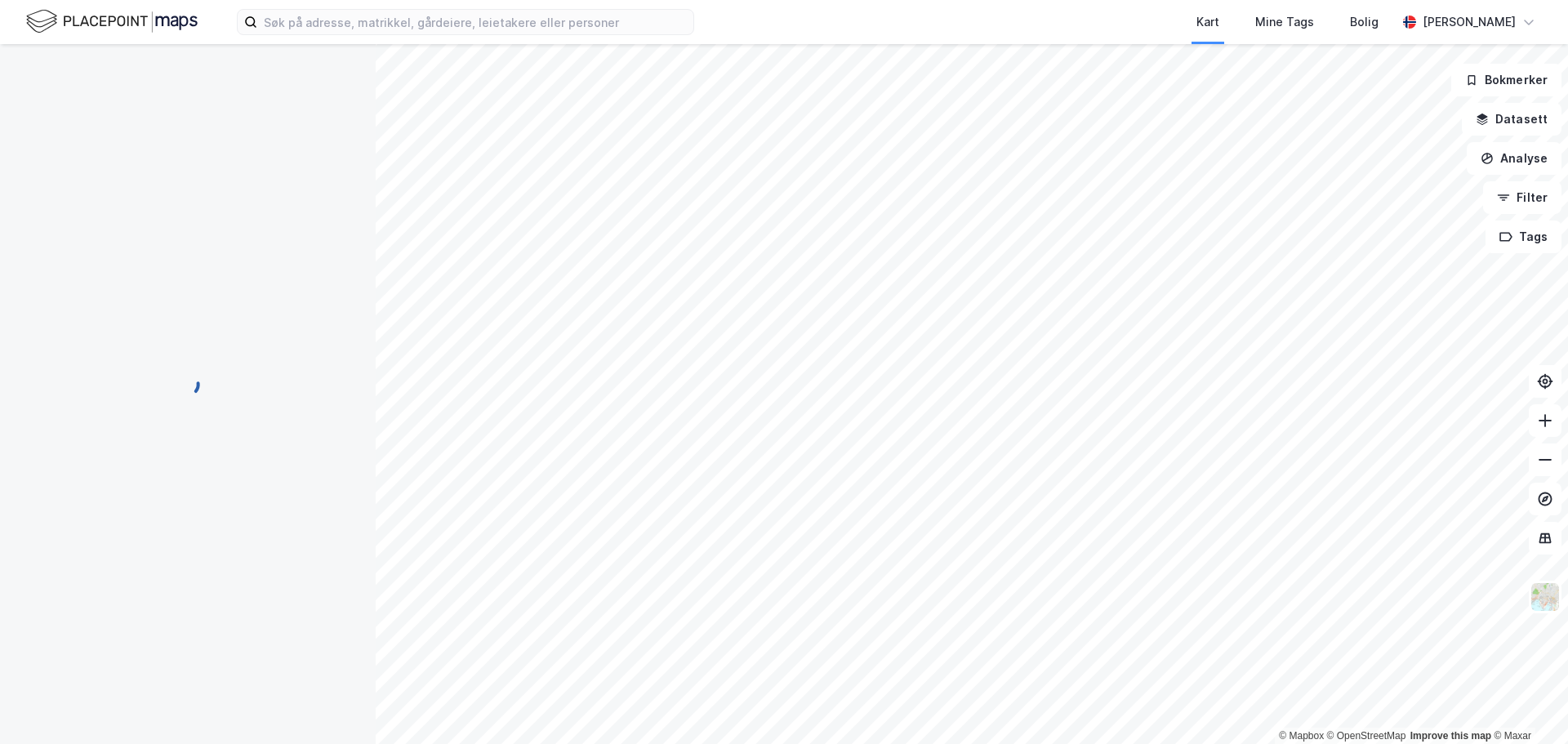
scroll to position [11, 0]
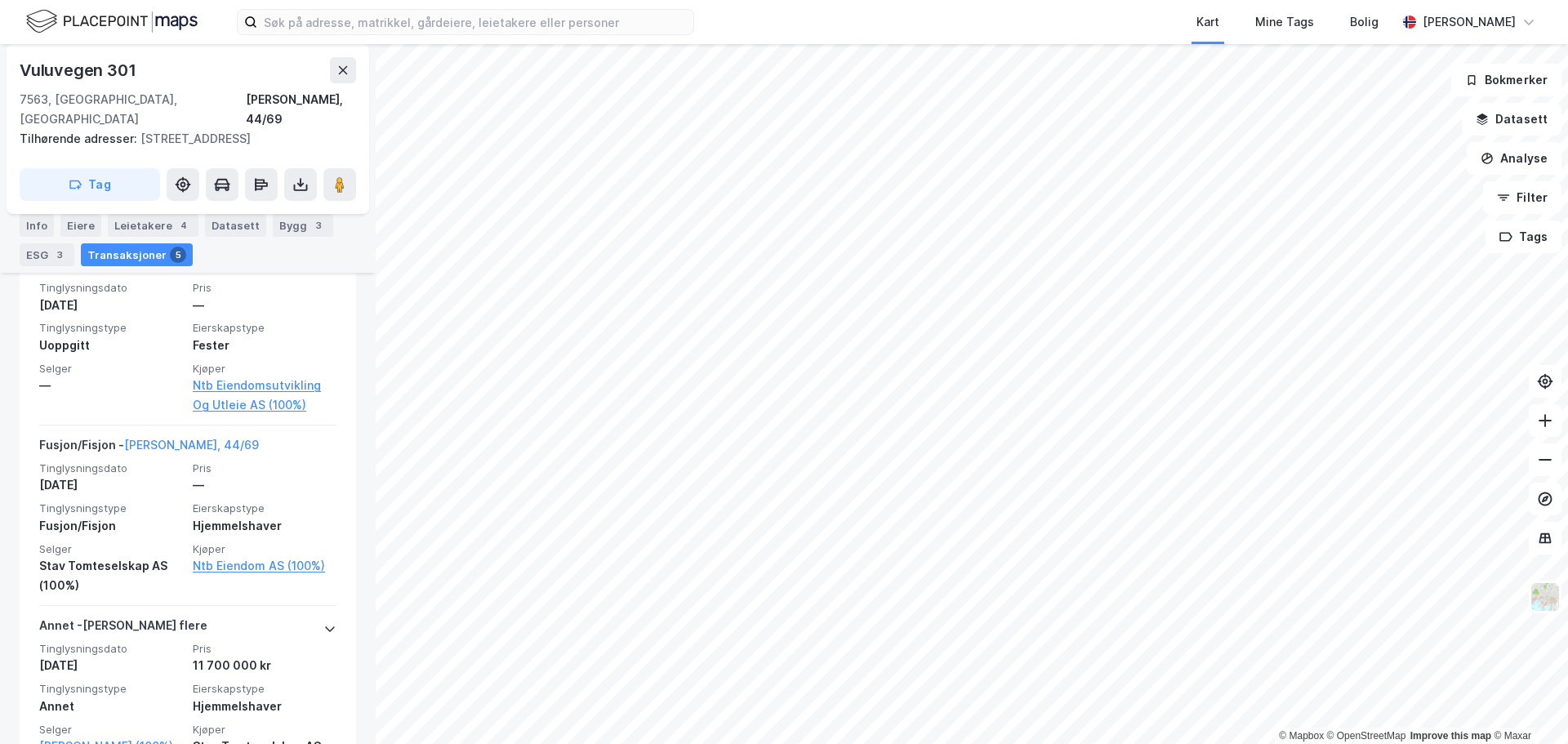
scroll to position [1110, 0]
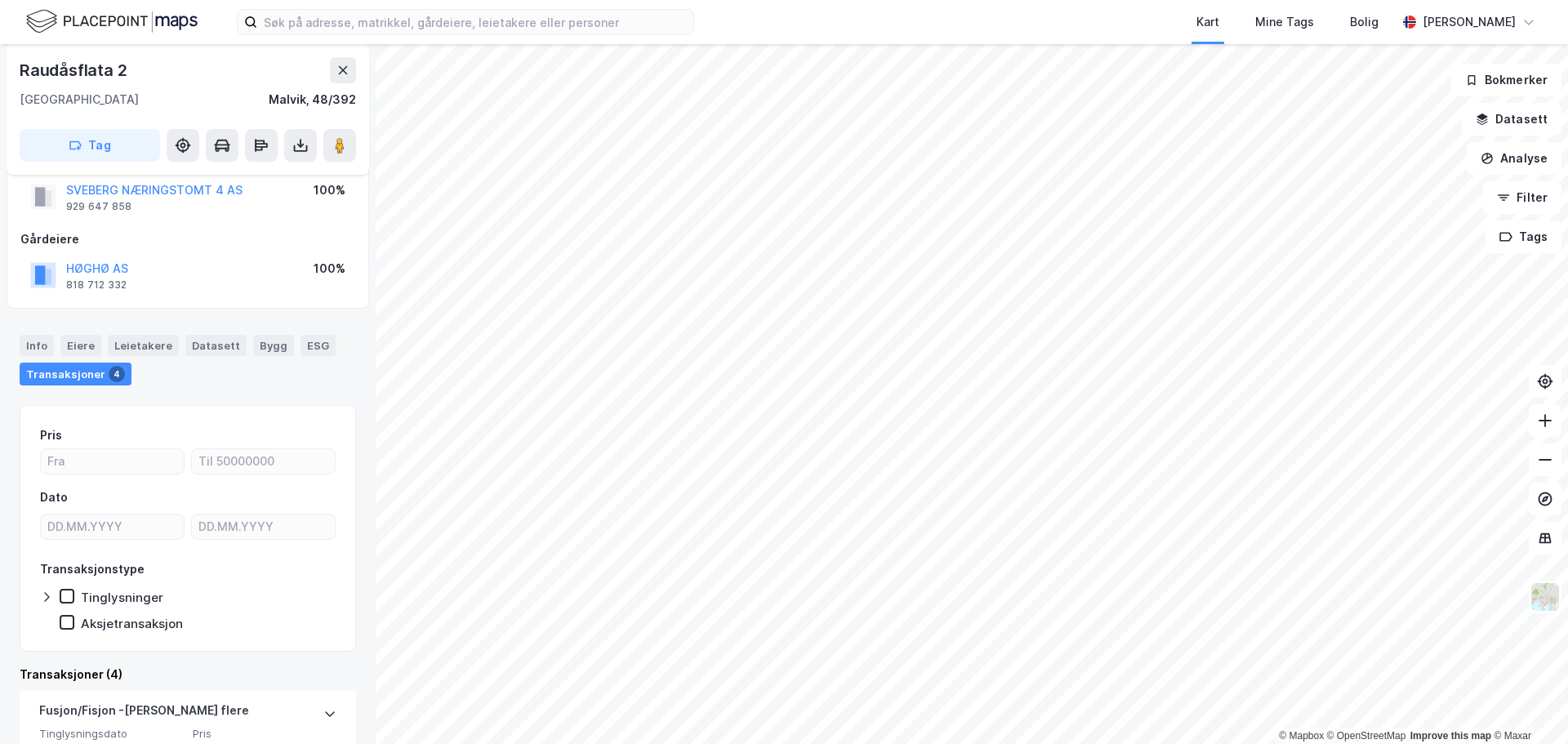
scroll to position [39, 0]
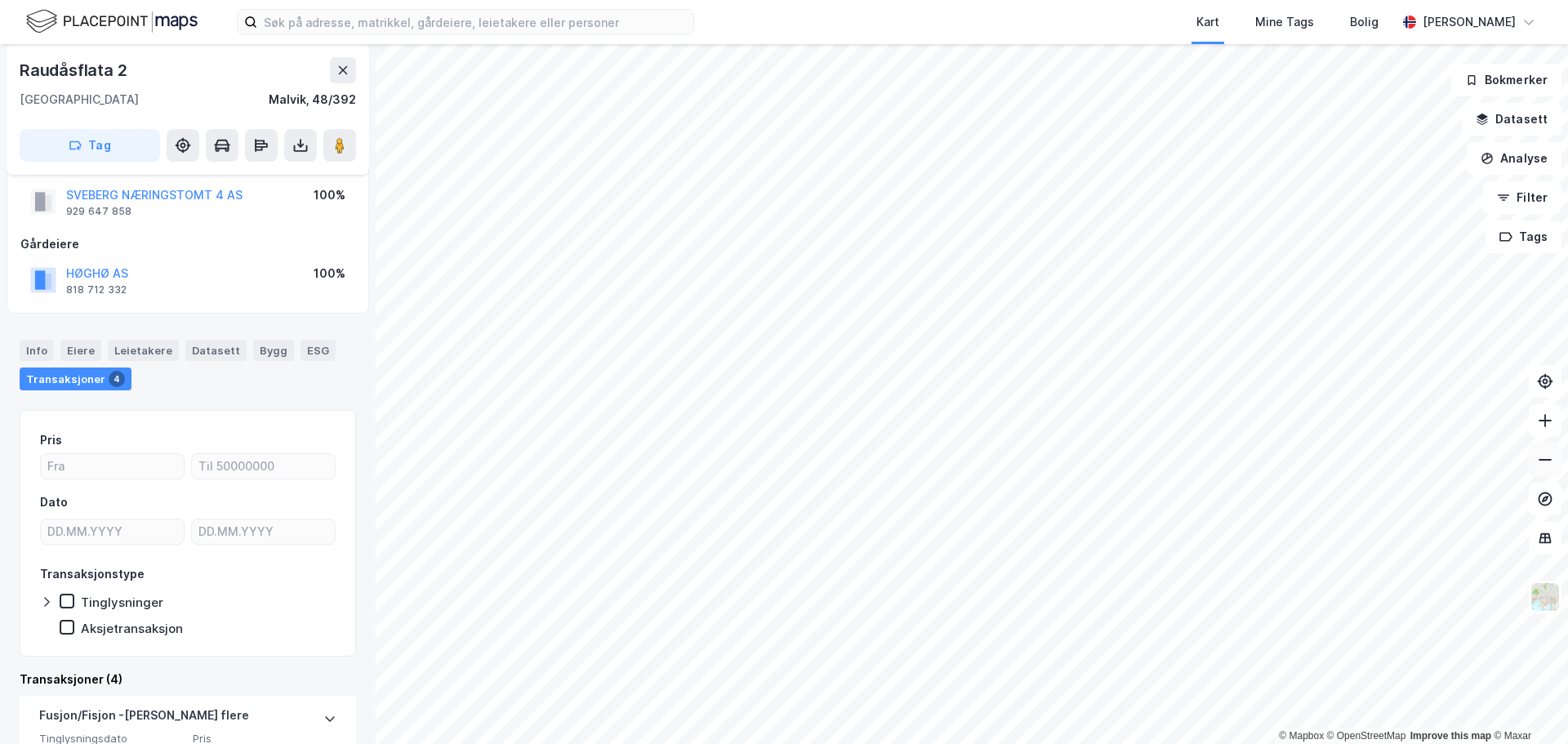
click at [1546, 455] on icon at bounding box center [1545, 460] width 17 height 17
click at [1461, 93] on div "© Mapbox © OpenStreetMap Improve this map © Maxar Raudåsflata 2 [GEOGRAPHIC_DAT…" at bounding box center [784, 393] width 1568 height 700
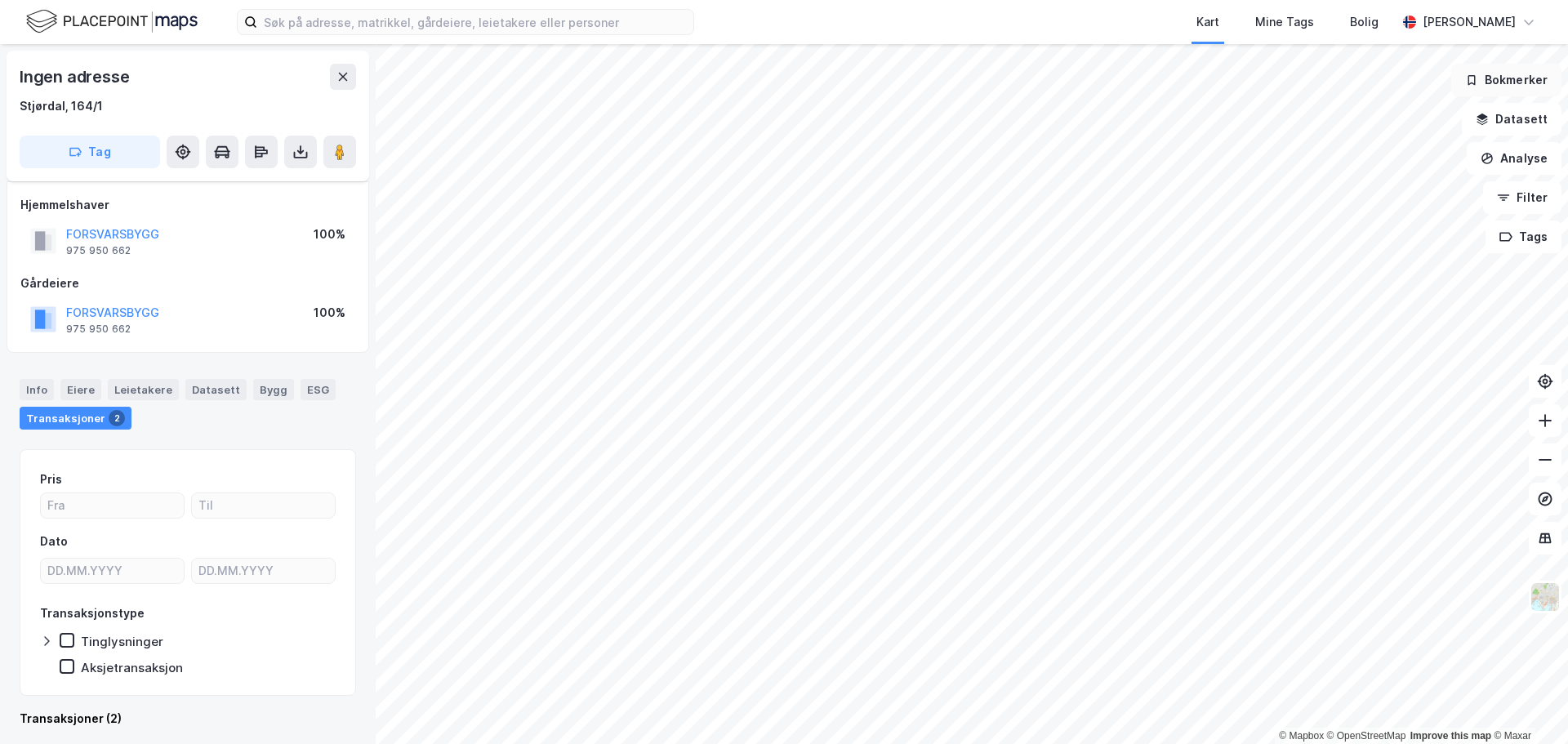
scroll to position [11, 0]
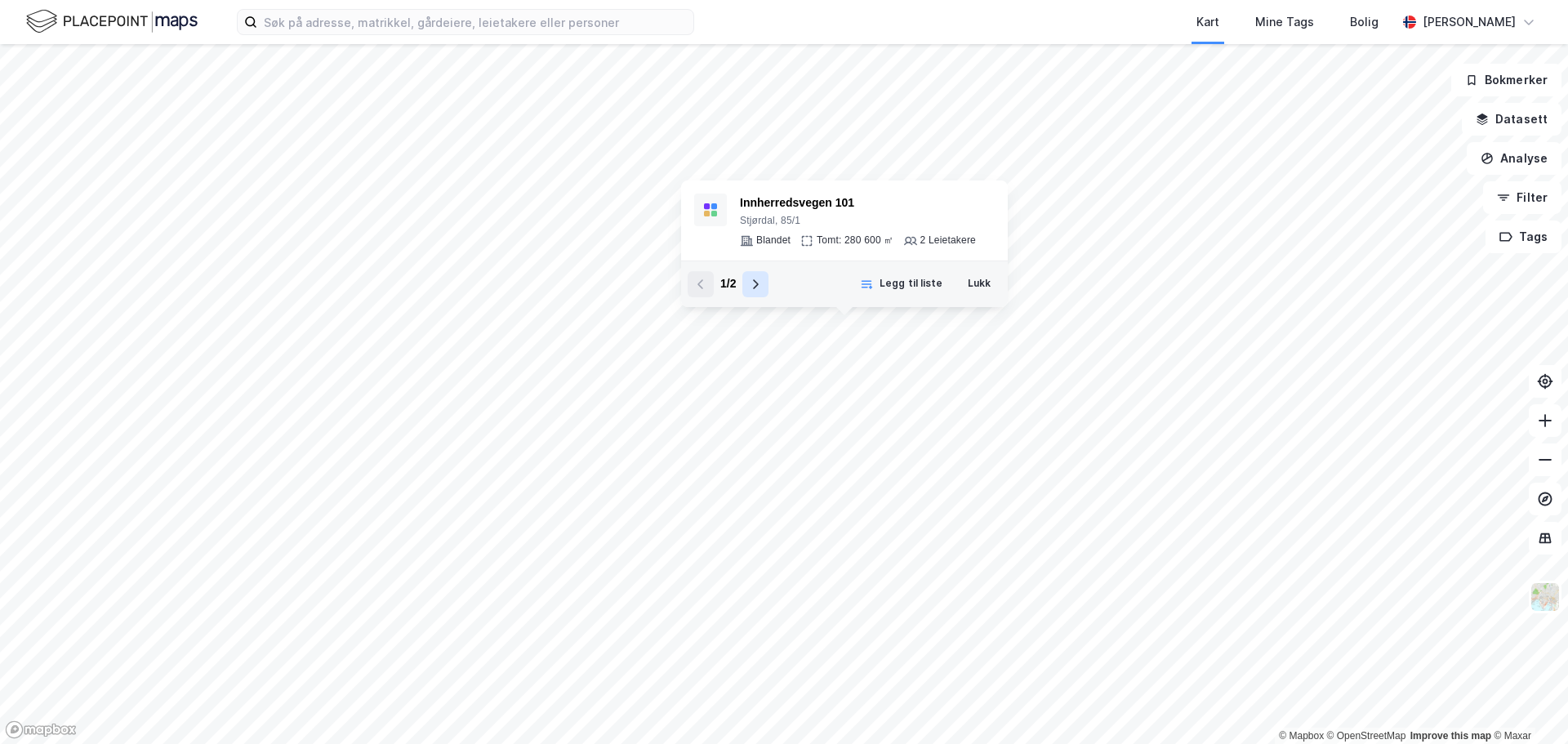
click at [751, 283] on icon at bounding box center [755, 283] width 13 height 13
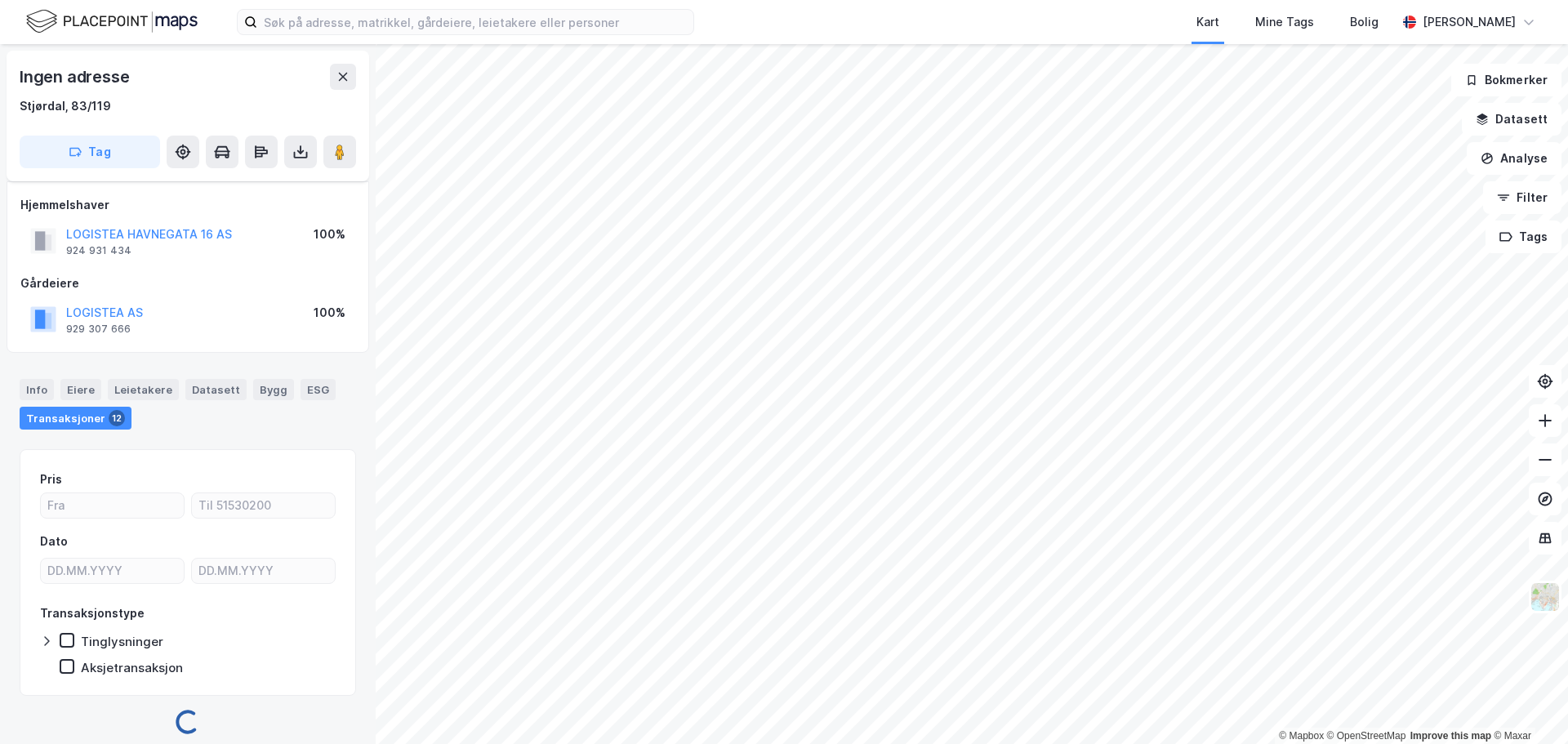
scroll to position [11, 0]
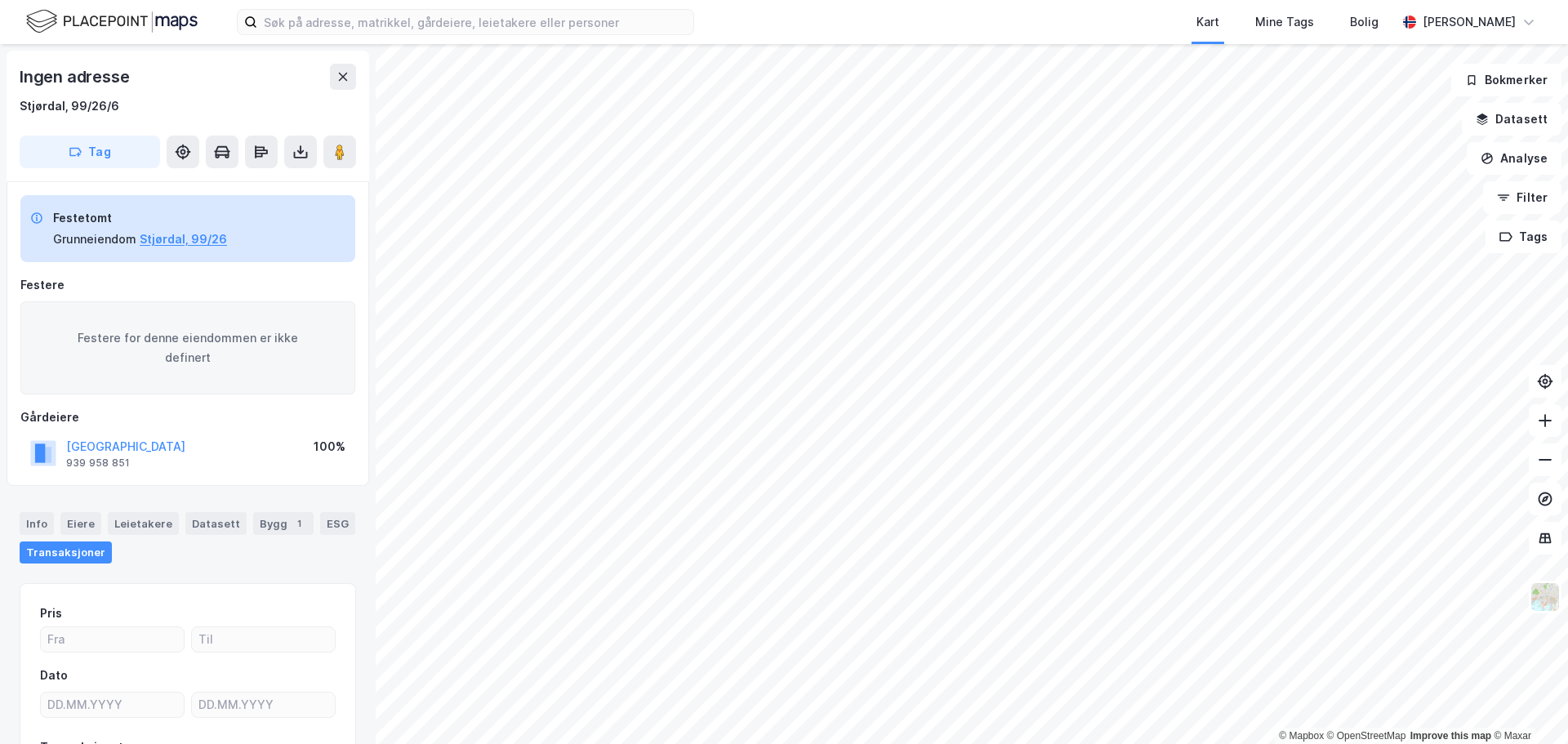
scroll to position [11, 0]
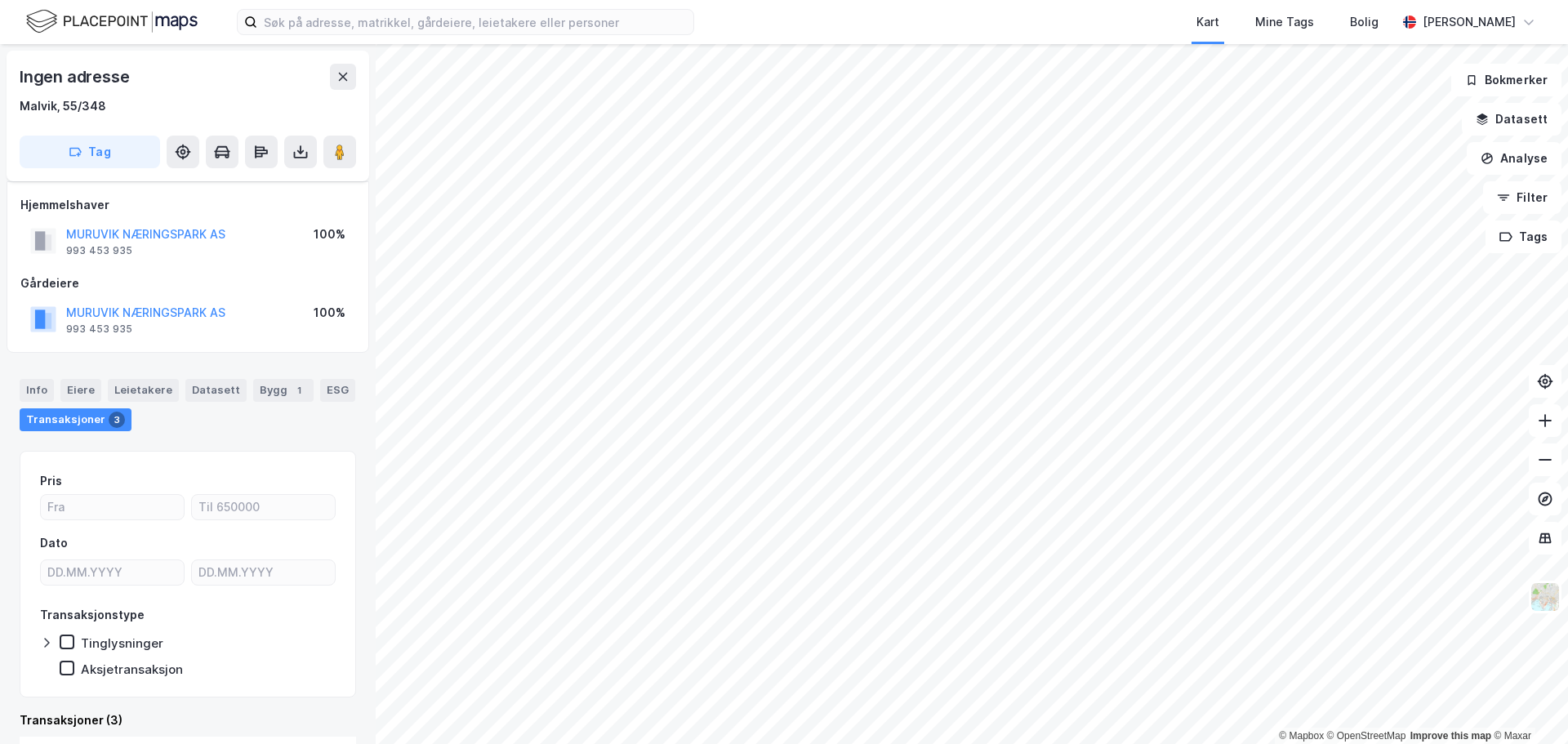
scroll to position [11, 0]
click at [38, 391] on div "Info" at bounding box center [36, 390] width 34 height 21
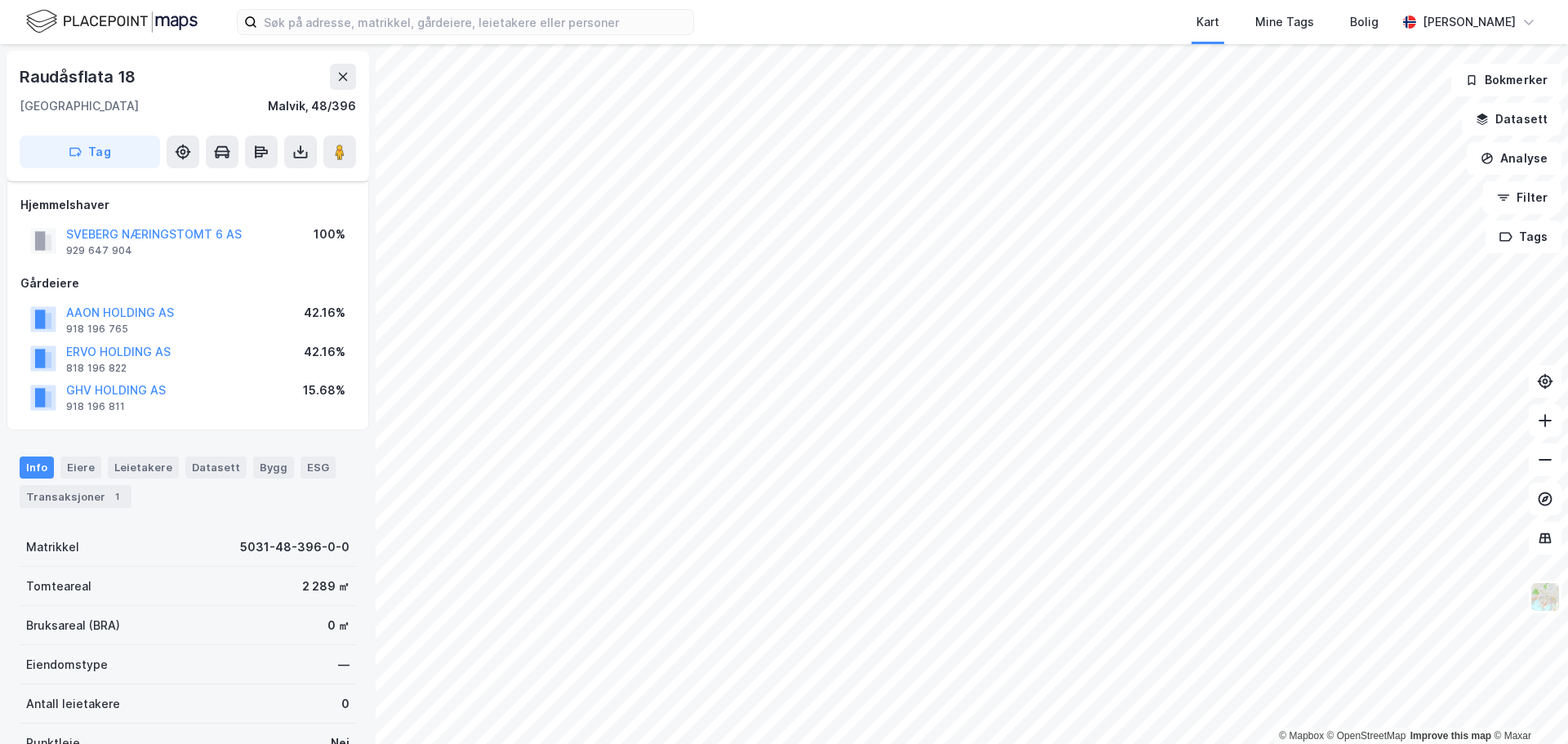
scroll to position [16, 0]
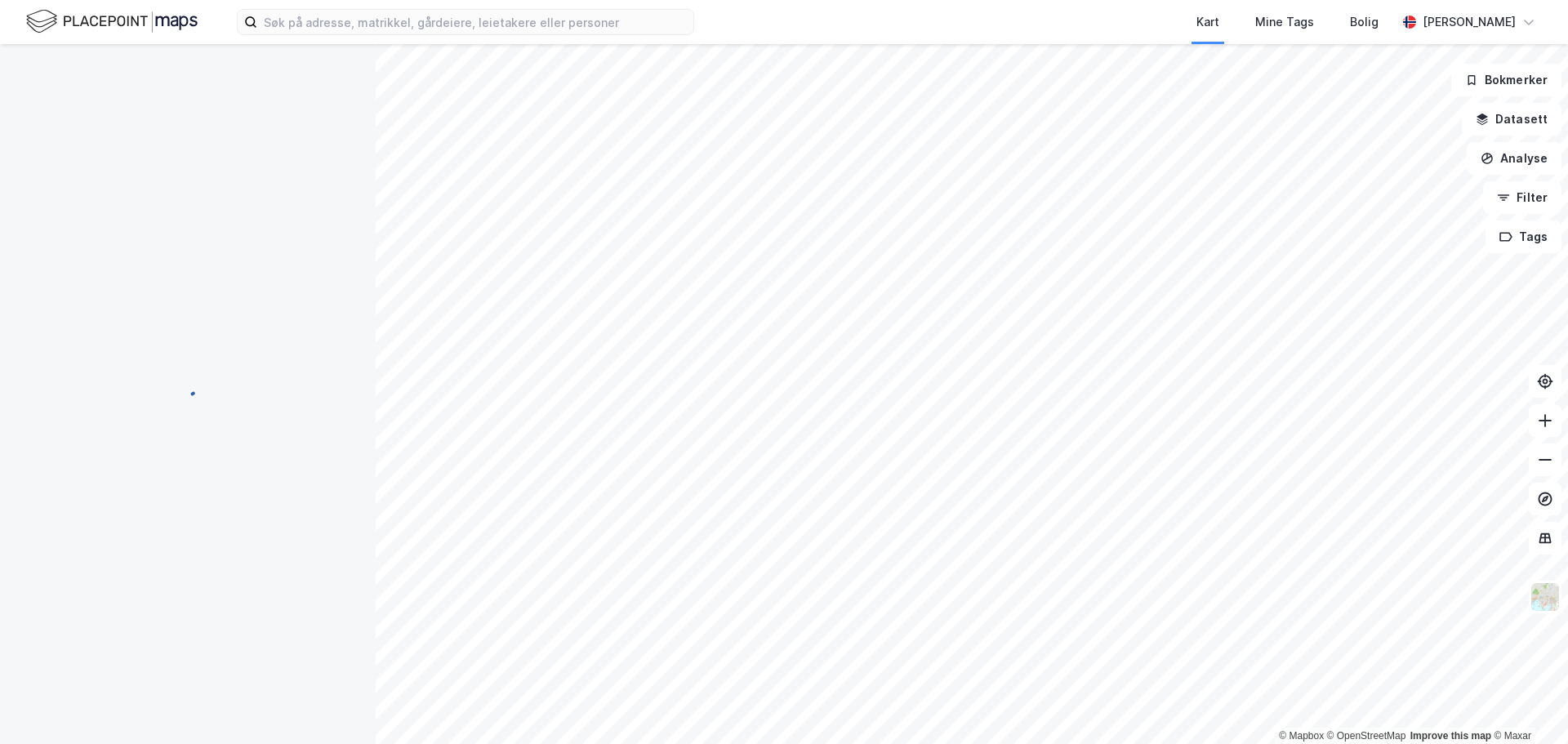
scroll to position [16, 0]
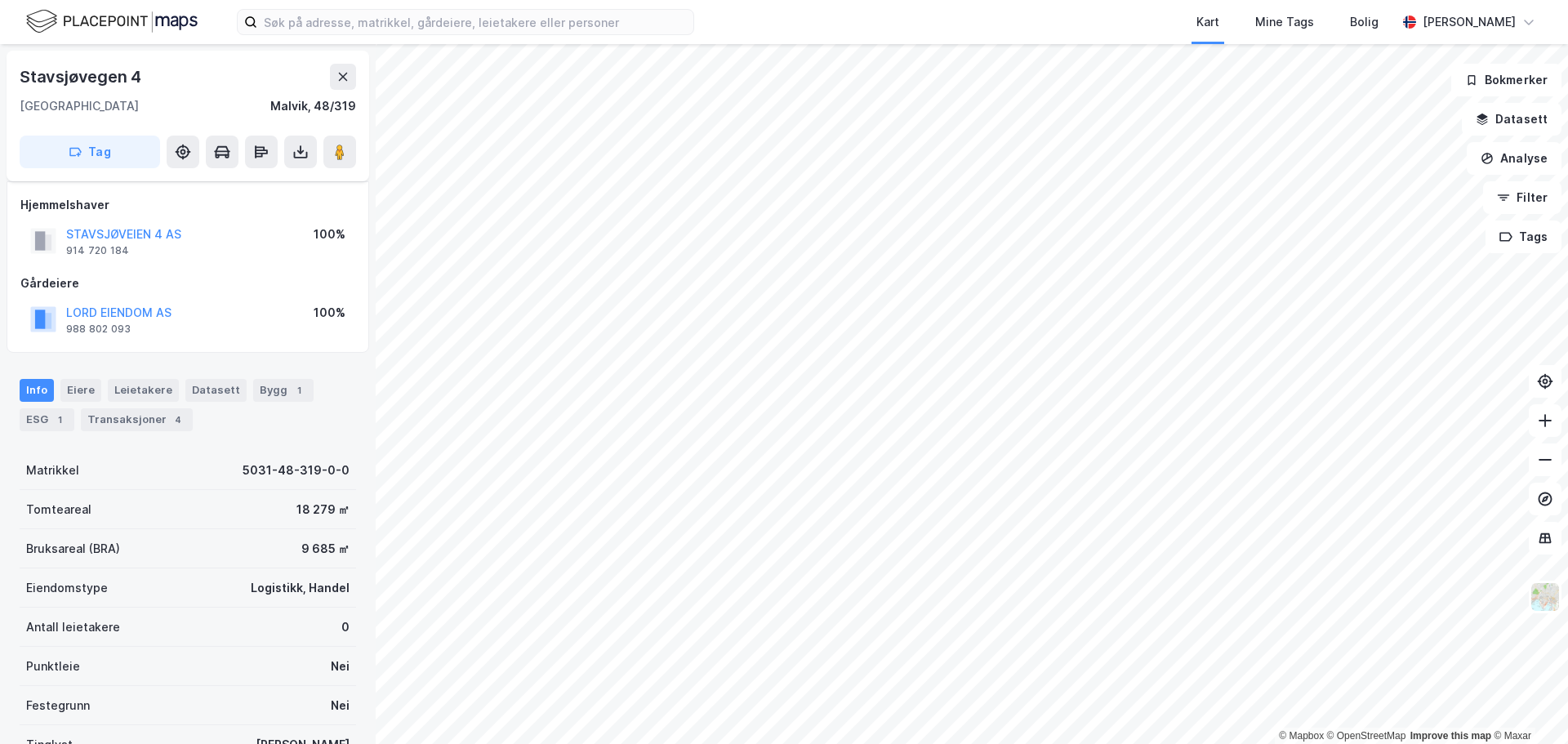
scroll to position [16, 0]
